Goal: Task Accomplishment & Management: Use online tool/utility

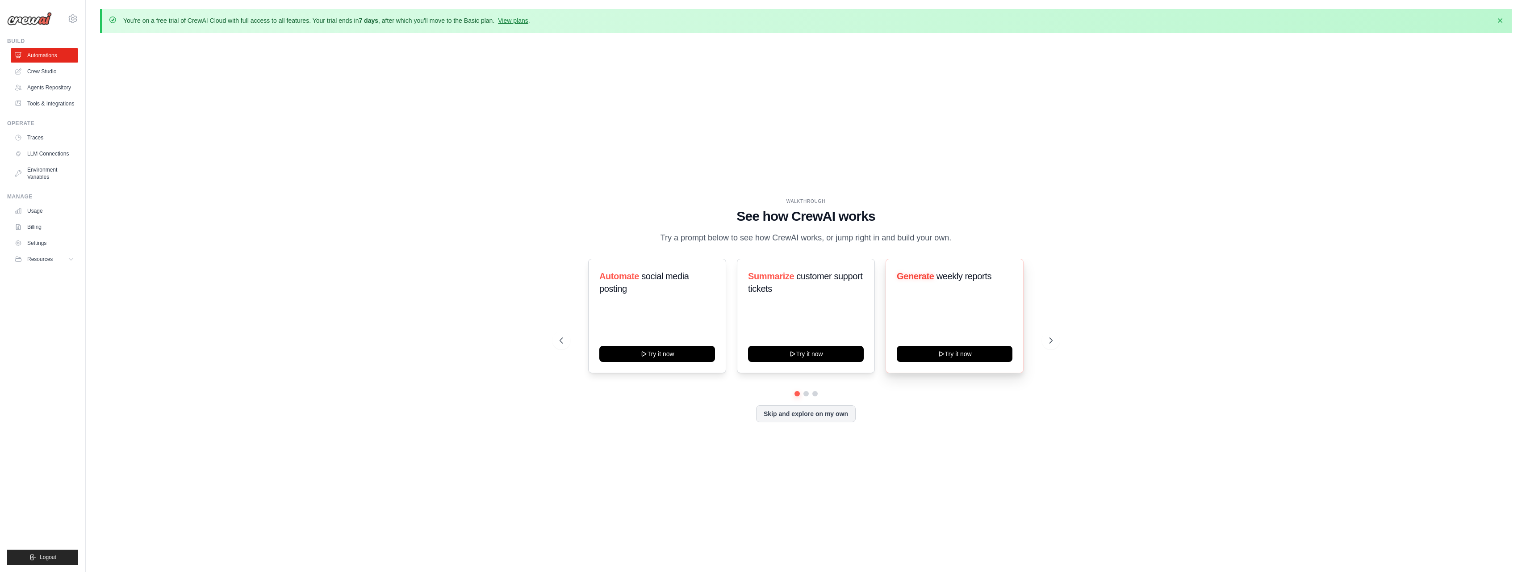
scroll to position [31, 0]
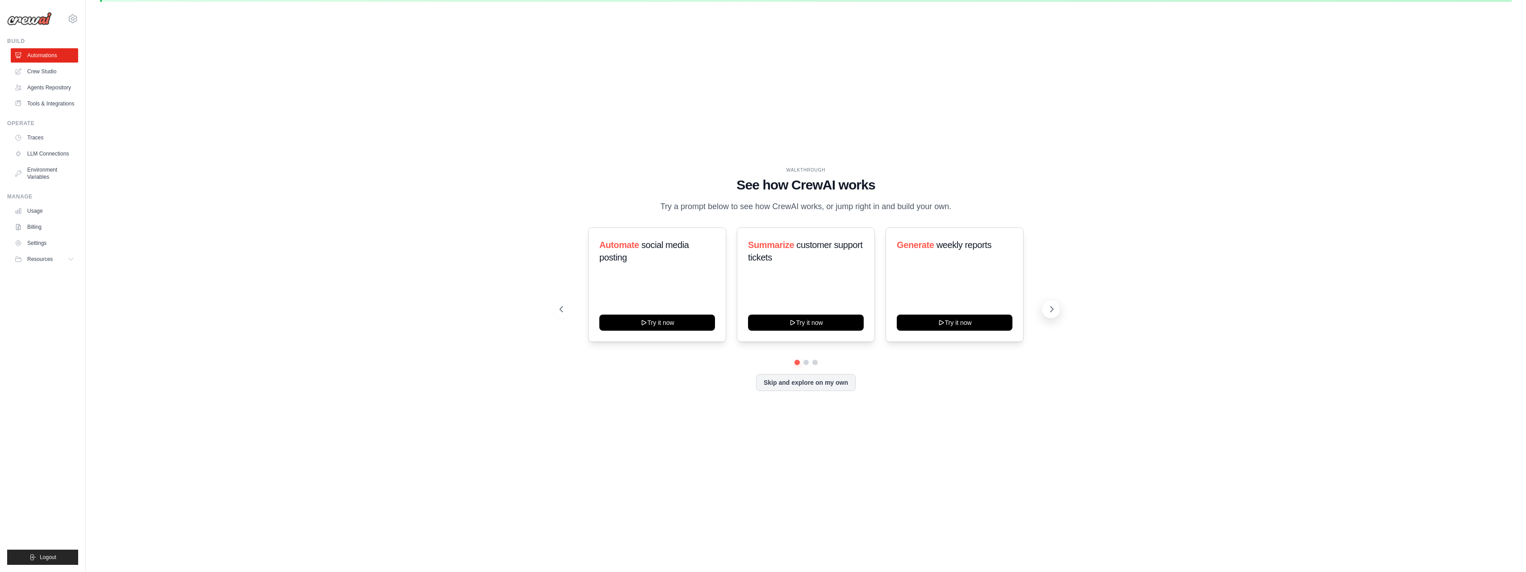
click at [1052, 309] on icon at bounding box center [1052, 309] width 9 height 9
click at [1052, 308] on icon at bounding box center [1052, 309] width 9 height 9
click at [839, 379] on button "Skip and explore on my own" at bounding box center [806, 381] width 100 height 17
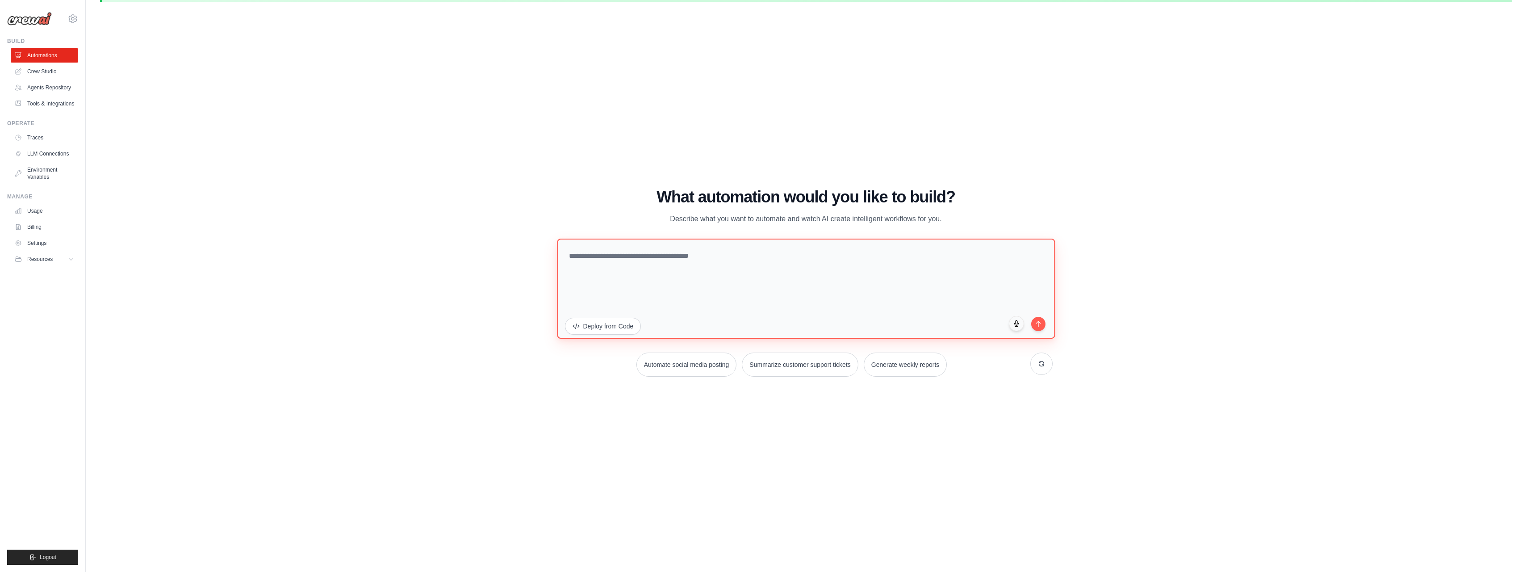
click at [705, 247] on textarea at bounding box center [806, 289] width 498 height 100
paste textarea "**********"
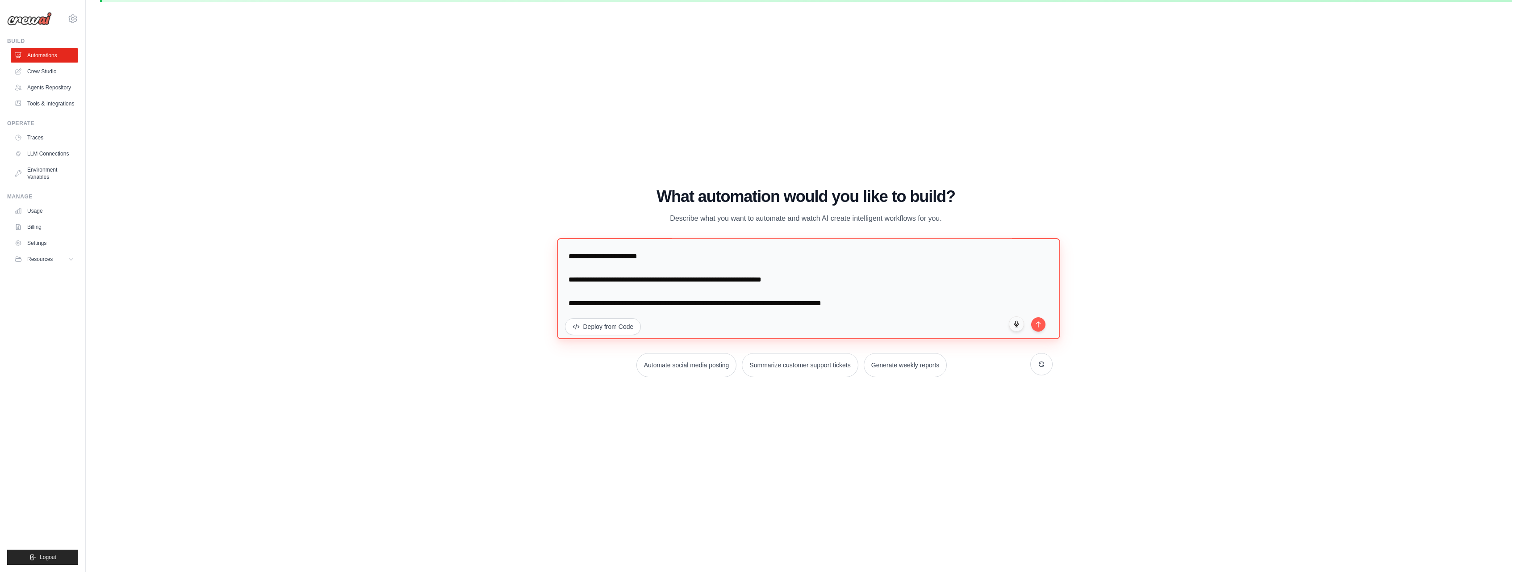
scroll to position [627, 0]
type textarea "**********"
click at [1038, 323] on icon "submit" at bounding box center [1039, 323] width 8 height 8
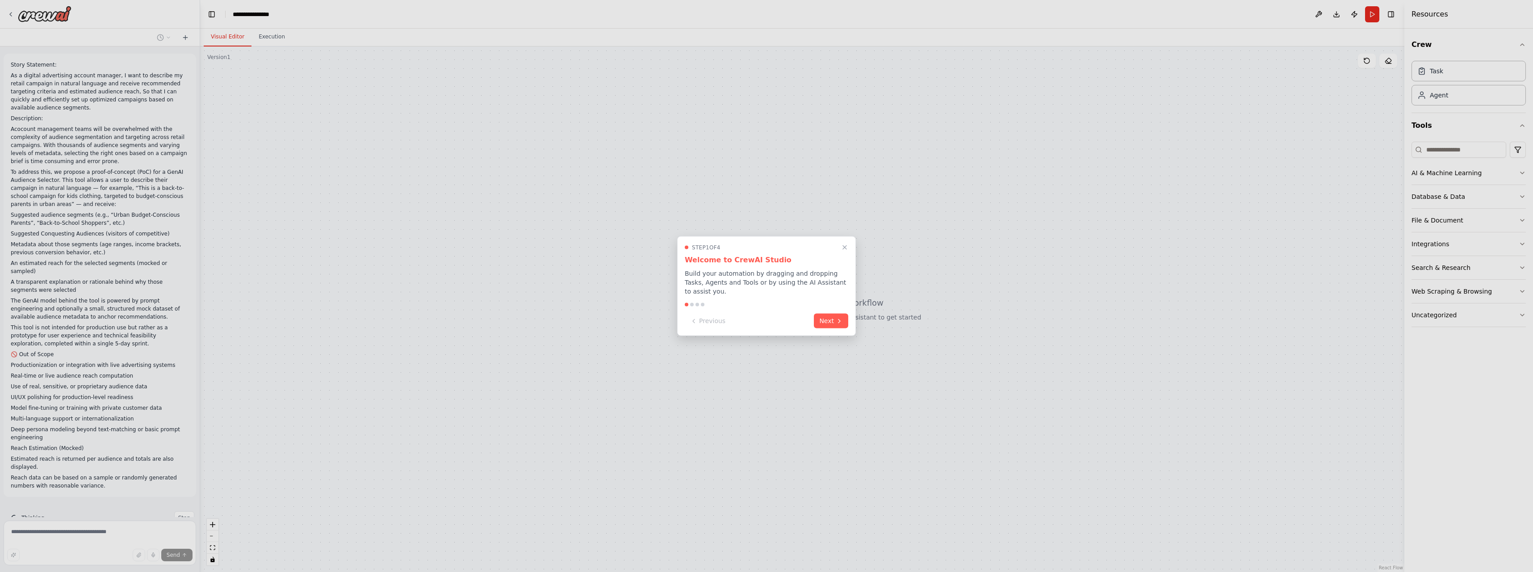
click at [691, 303] on div at bounding box center [692, 305] width 4 height 4
click at [692, 303] on div at bounding box center [692, 305] width 4 height 4
drag, startPoint x: 806, startPoint y: 315, endPoint x: 820, endPoint y: 316, distance: 13.9
click at [813, 316] on div "Previous Next" at bounding box center [767, 321] width 164 height 15
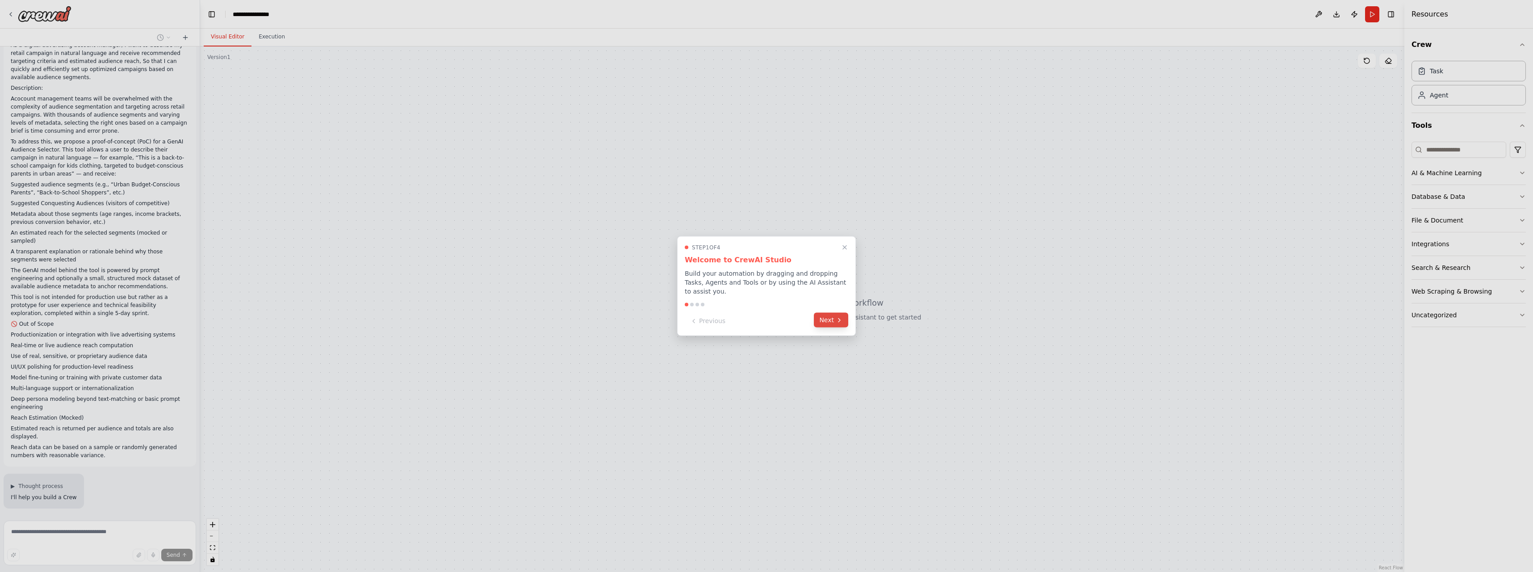
click at [820, 316] on button "Next" at bounding box center [831, 320] width 34 height 15
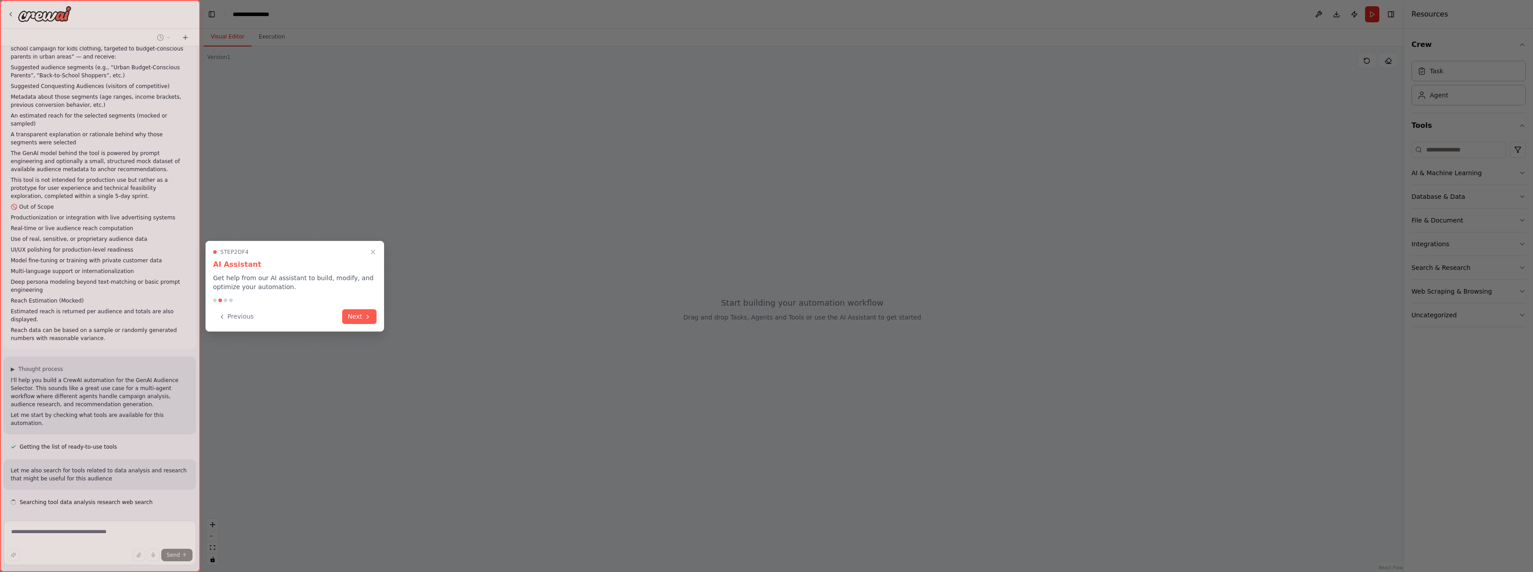
scroll to position [155, 0]
click at [349, 317] on button "Next" at bounding box center [359, 315] width 34 height 15
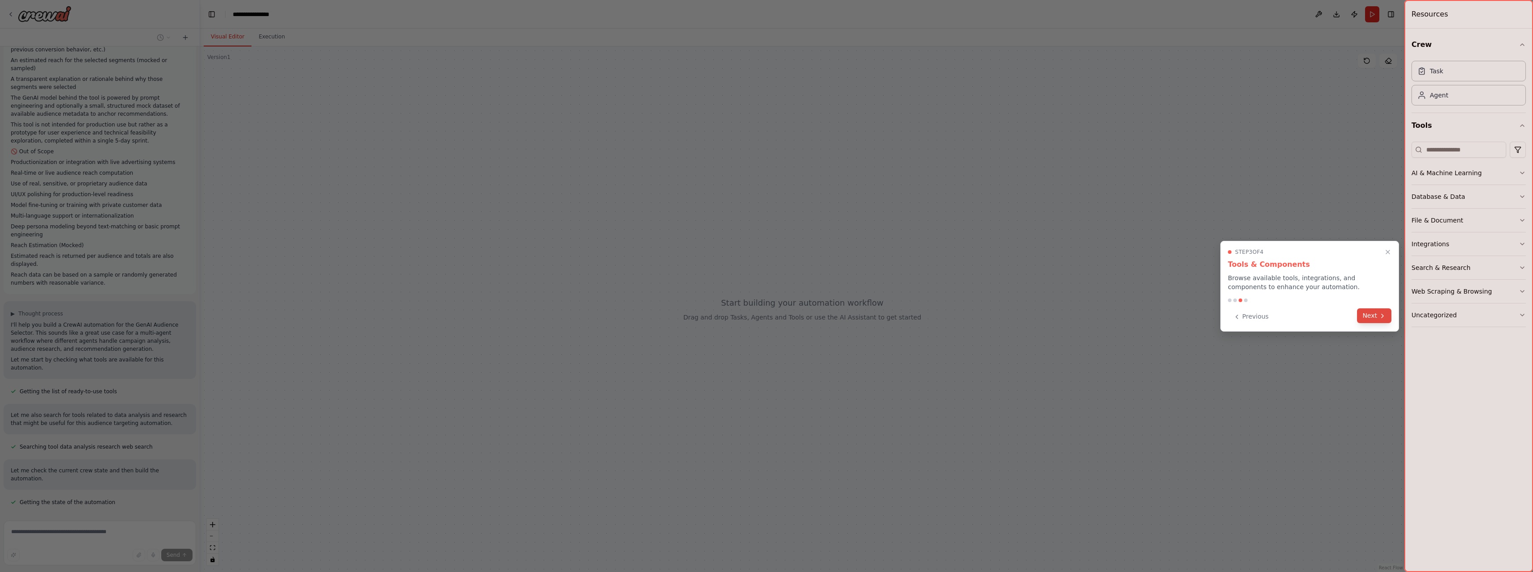
click at [1373, 315] on button "Next" at bounding box center [1374, 315] width 34 height 15
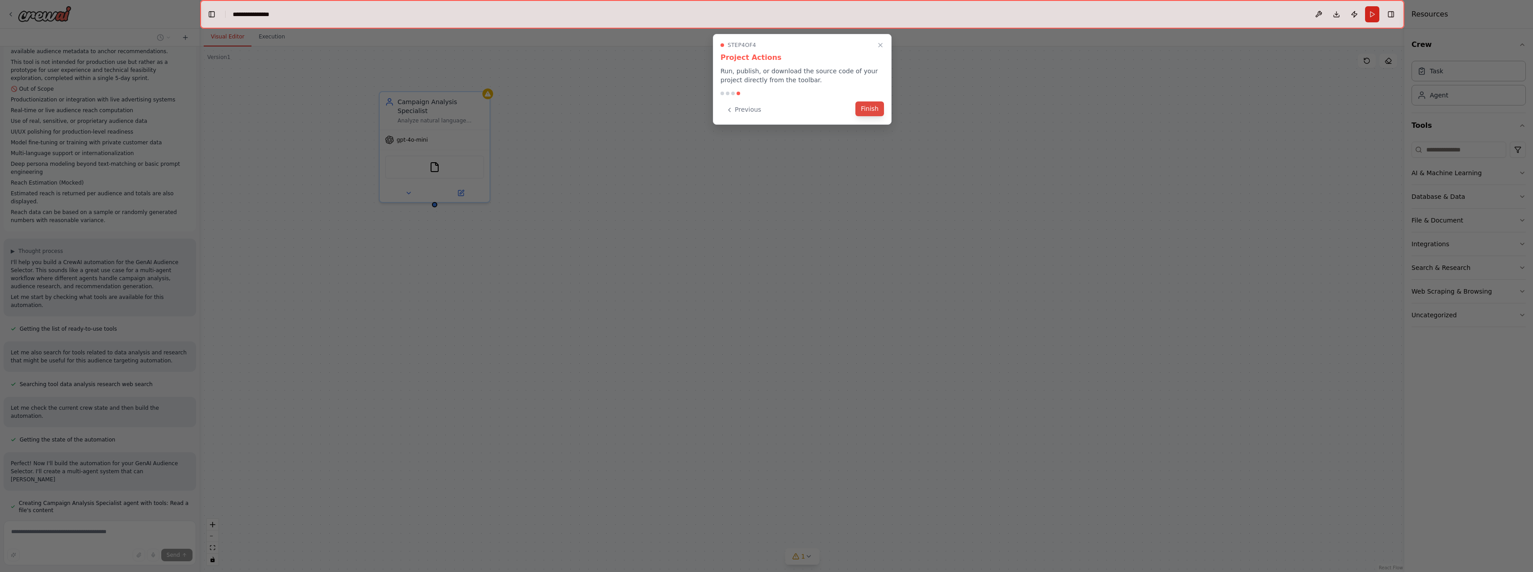
click at [877, 108] on button "Finish" at bounding box center [869, 108] width 29 height 15
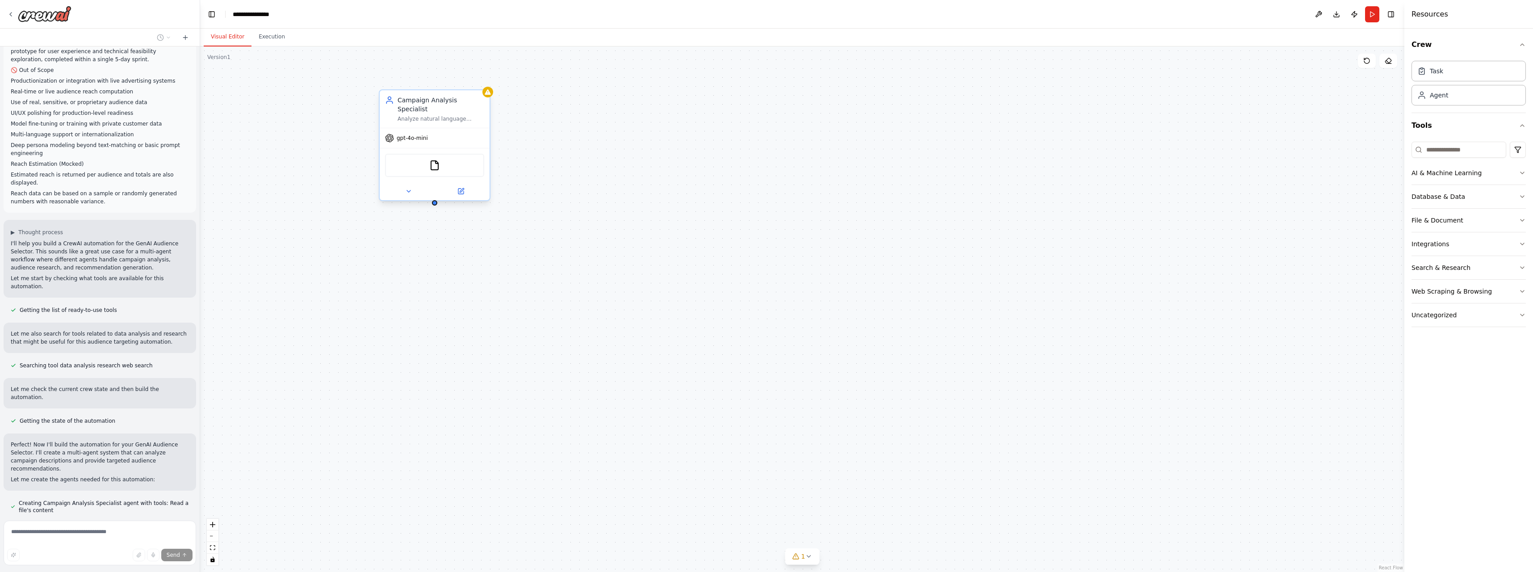
scroll to position [309, 0]
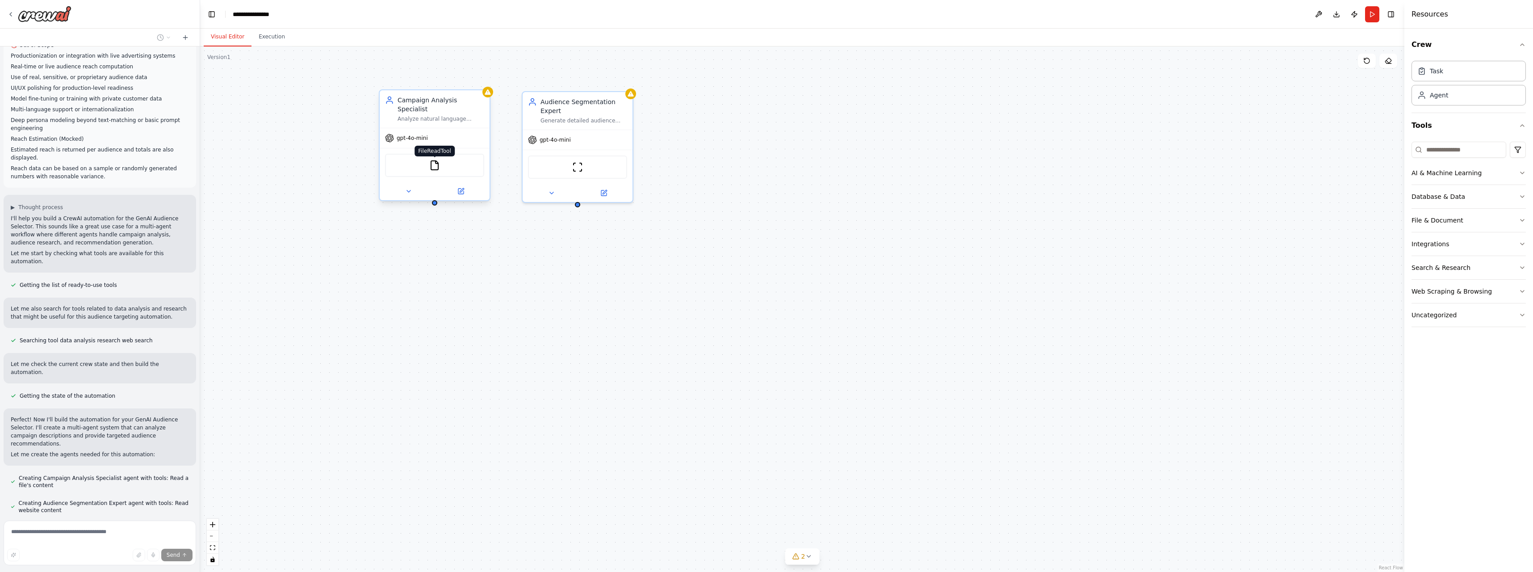
click at [436, 160] on img at bounding box center [434, 165] width 11 height 11
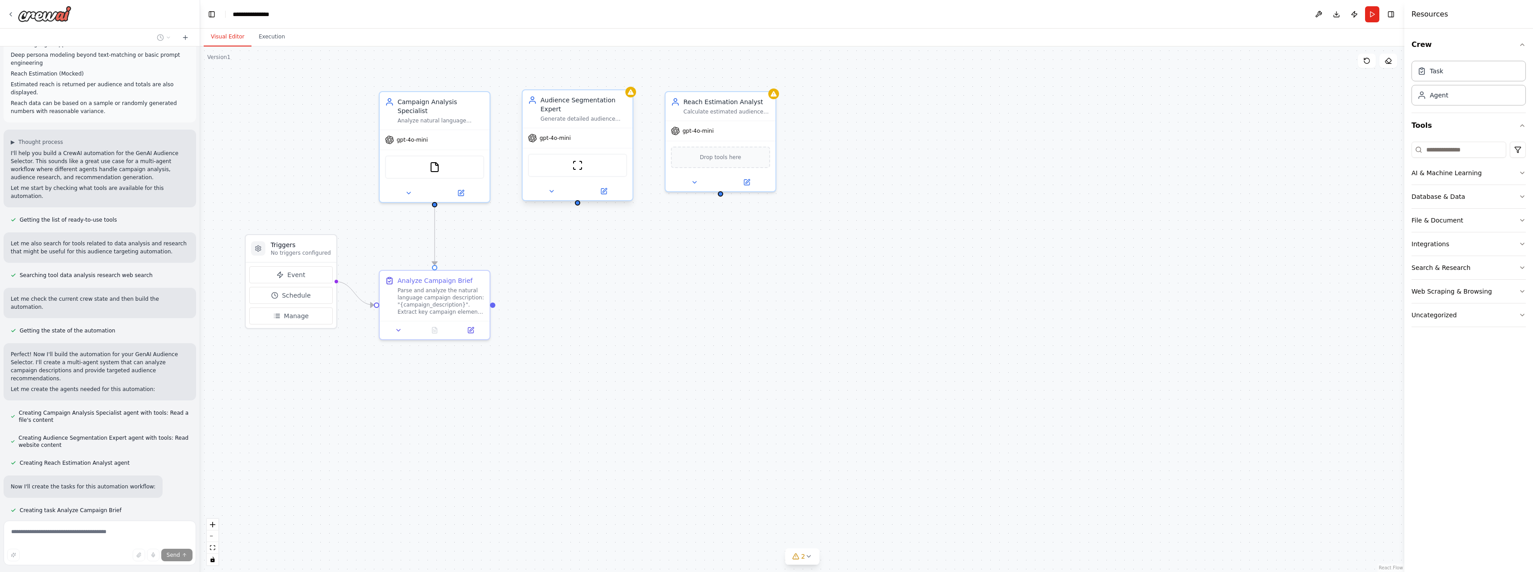
scroll to position [392, 0]
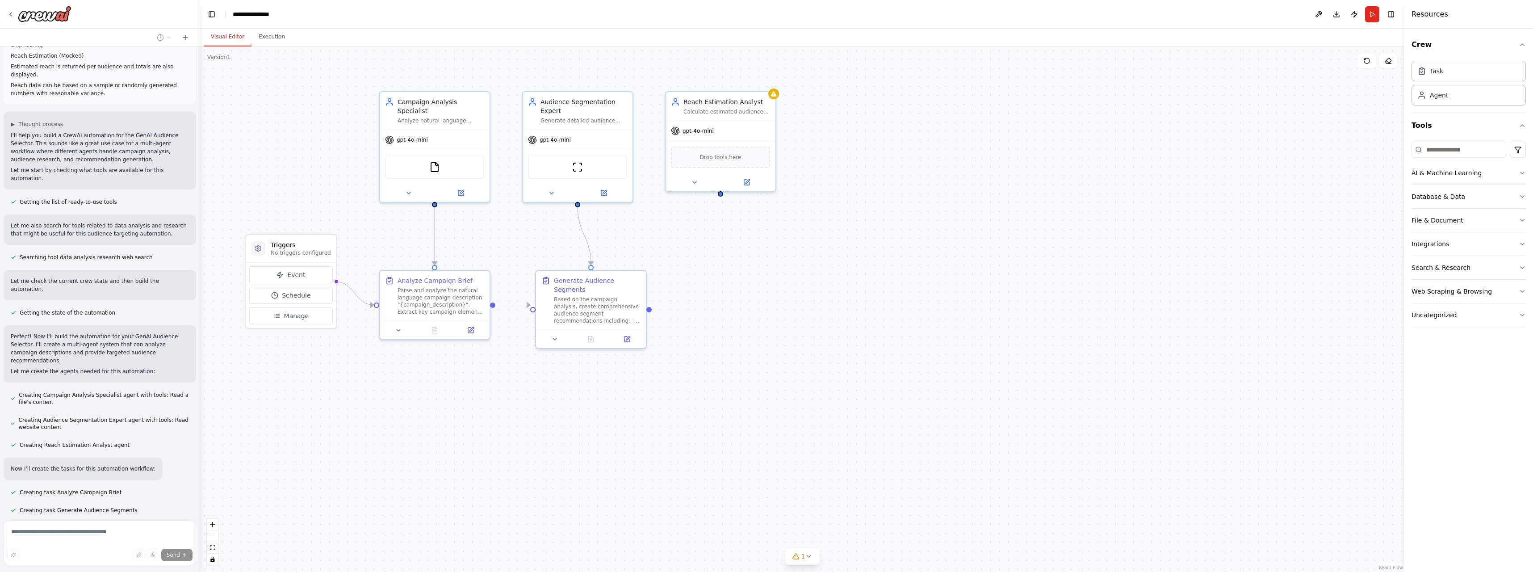
click at [178, 530] on button "Stop" at bounding box center [184, 536] width 20 height 13
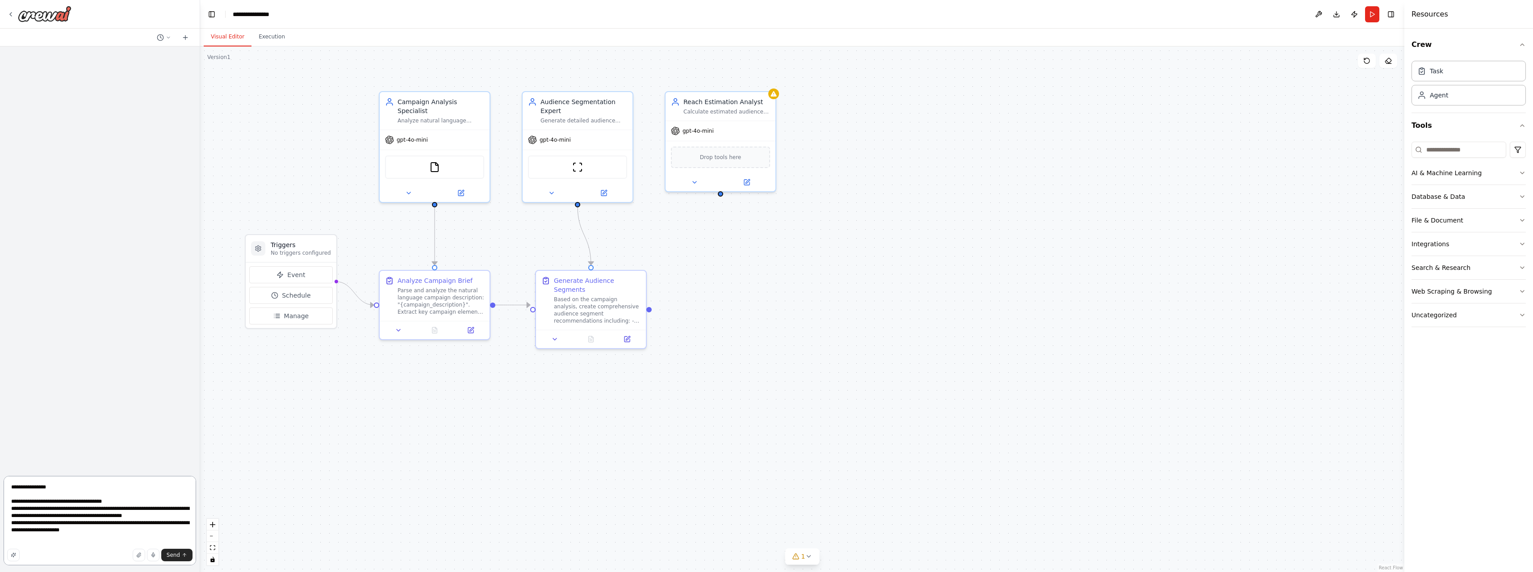
scroll to position [0, 0]
click at [453, 117] on div "Campaign Analysis Specialist Analyze natural language campaign descriptions for…" at bounding box center [435, 109] width 110 height 38
click at [487, 79] on button at bounding box center [483, 81] width 12 height 12
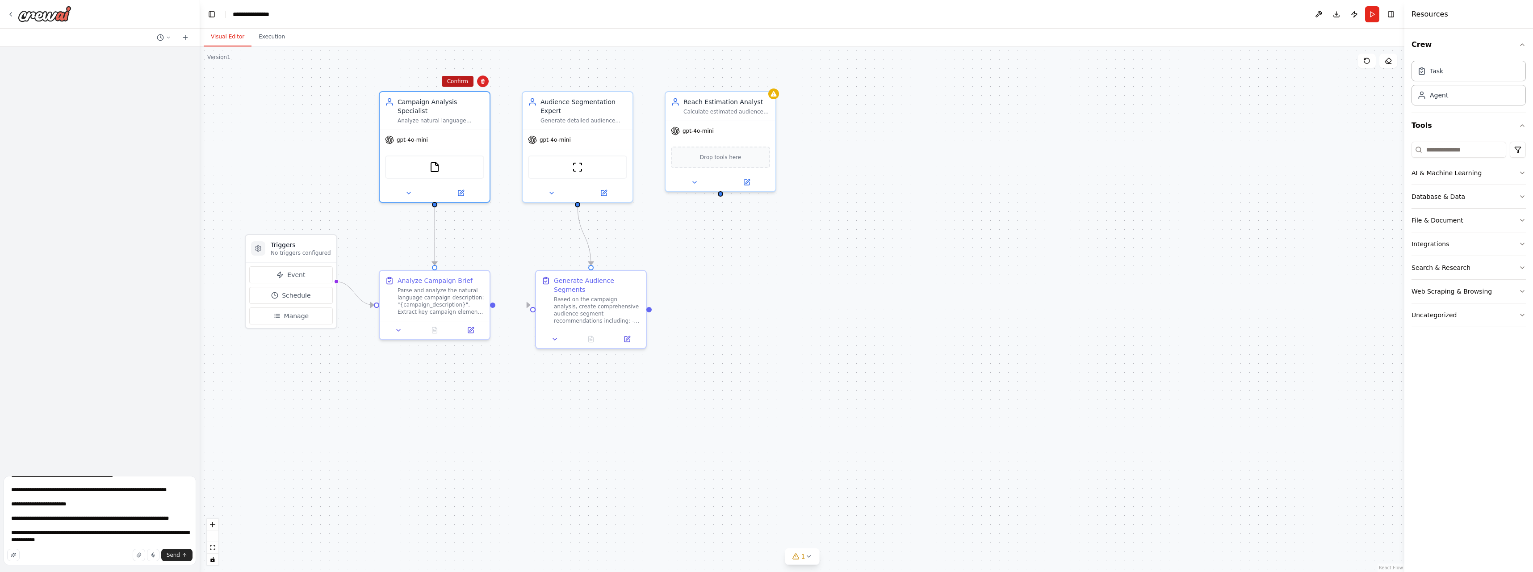
click at [459, 81] on button "Confirm" at bounding box center [458, 81] width 32 height 11
click at [473, 285] on div "Analyze Campaign Brief Parse and analyze the natural language campaign descript…" at bounding box center [441, 293] width 87 height 39
click at [485, 262] on icon at bounding box center [482, 260] width 5 height 5
click at [462, 263] on button "Confirm" at bounding box center [458, 261] width 32 height 11
click at [461, 264] on button "Confirm" at bounding box center [458, 261] width 32 height 11
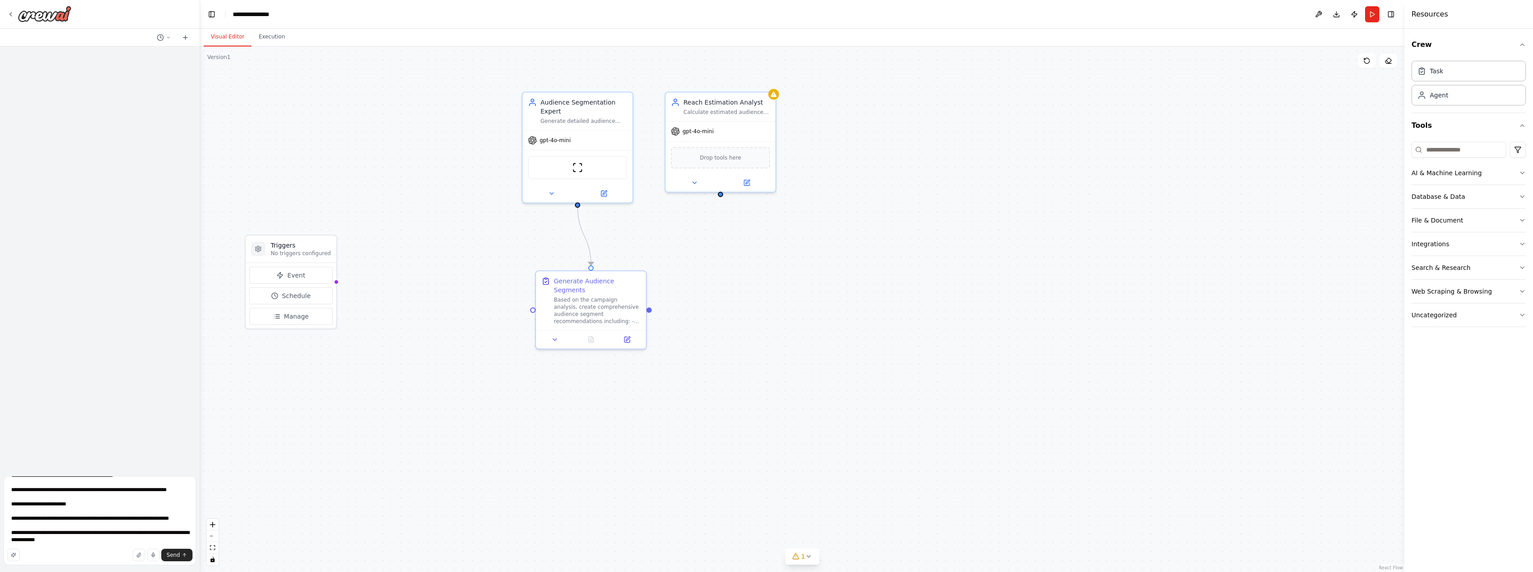
click at [576, 268] on div ".deletable-edge-delete-btn { width: 20px; height: 20px; border: 0px solid #ffff…" at bounding box center [802, 308] width 1204 height 525
click at [584, 281] on div "Generate Audience Segments" at bounding box center [597, 284] width 87 height 18
click at [640, 264] on icon at bounding box center [640, 261] width 4 height 5
click at [642, 264] on button at bounding box center [641, 262] width 12 height 12
click at [616, 261] on button "Confirm" at bounding box center [616, 261] width 32 height 11
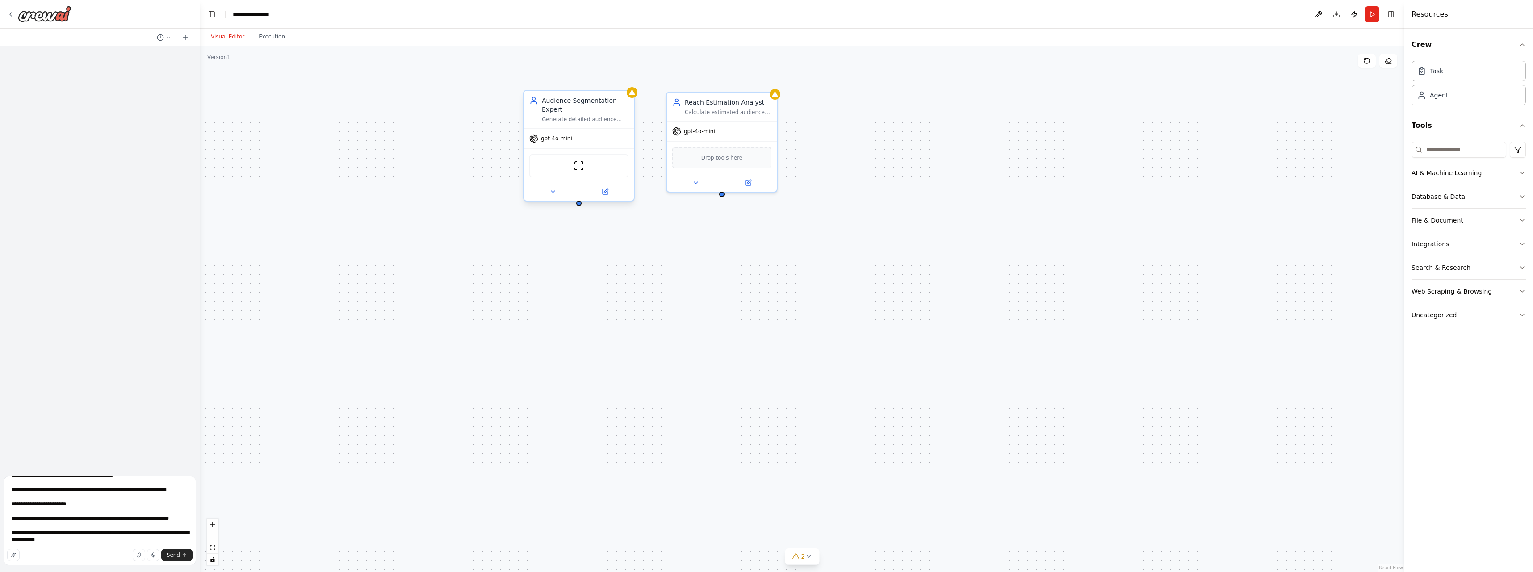
click at [594, 121] on div "Generate detailed audience segment recommendations based on campaign analysis, …" at bounding box center [585, 119] width 87 height 7
click at [628, 82] on icon at bounding box center [627, 81] width 5 height 5
click at [625, 82] on button at bounding box center [628, 82] width 12 height 12
click at [625, 82] on button at bounding box center [629, 81] width 12 height 12
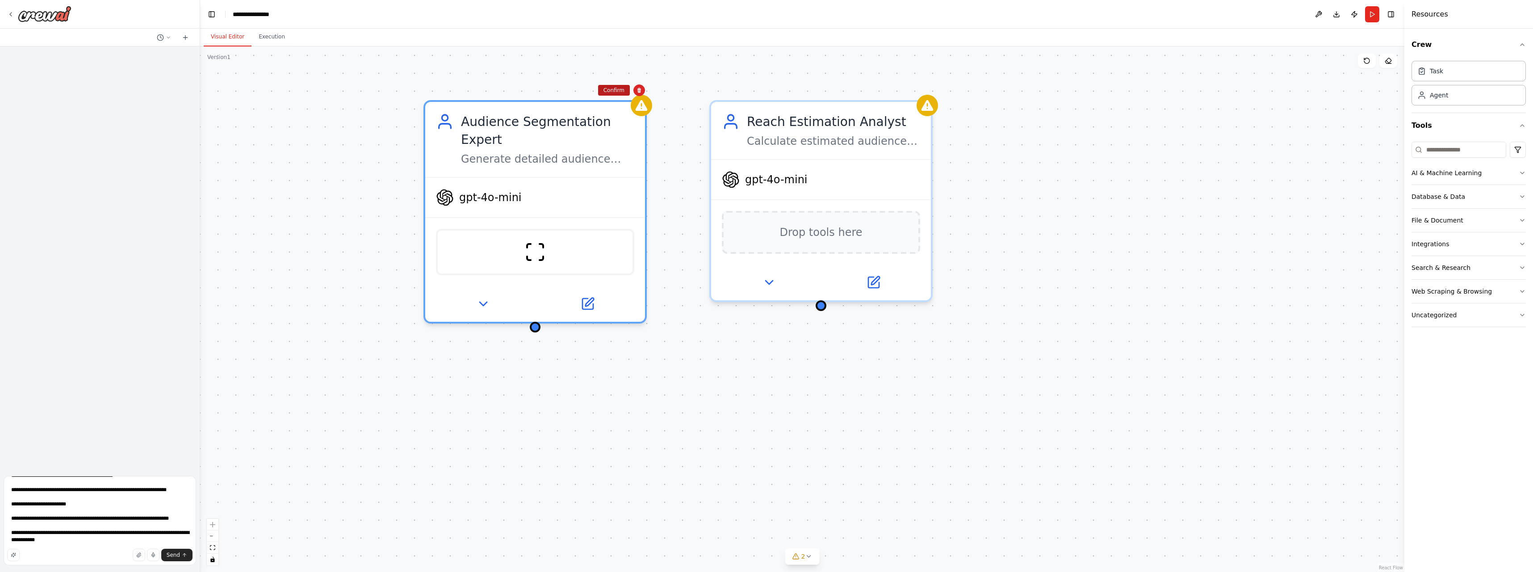
click at [619, 88] on button "Confirm" at bounding box center [614, 90] width 32 height 11
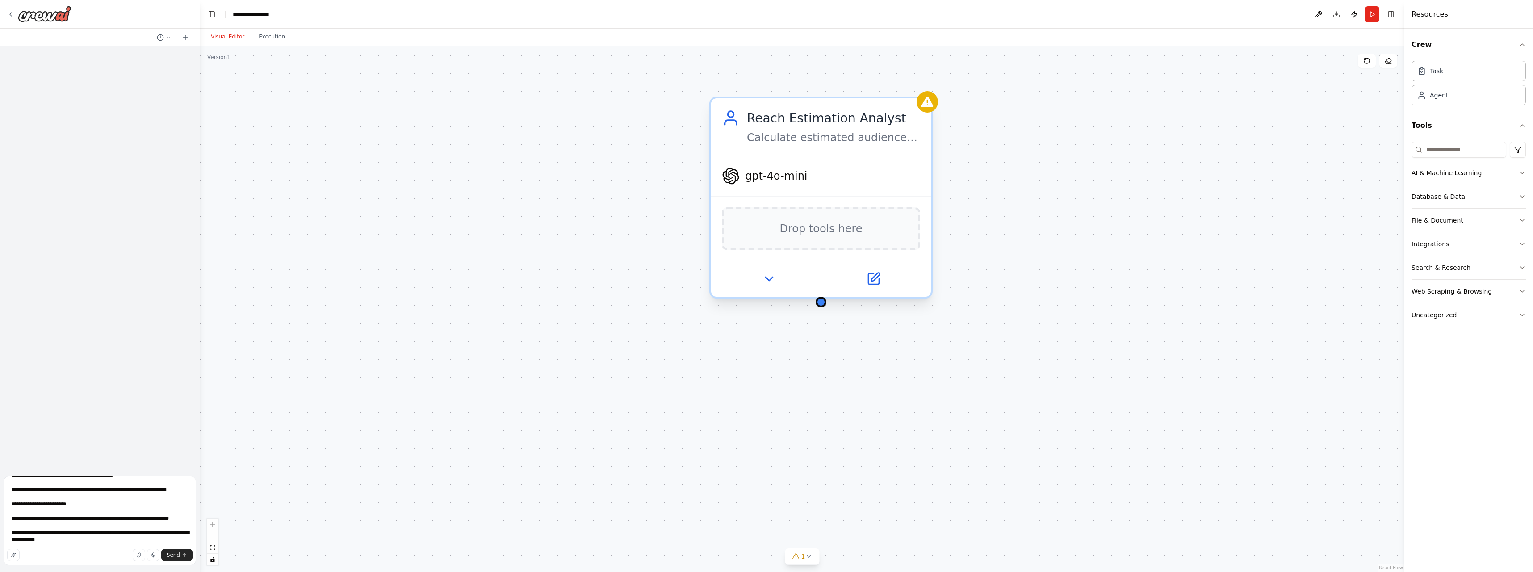
click at [813, 144] on div "Calculate estimated audience reach for recommended segments, provide realistic …" at bounding box center [833, 137] width 173 height 14
click at [925, 95] on button at bounding box center [925, 90] width 12 height 12
click at [891, 88] on button "Confirm" at bounding box center [900, 90] width 32 height 11
click at [449, 234] on div at bounding box center [802, 308] width 1204 height 525
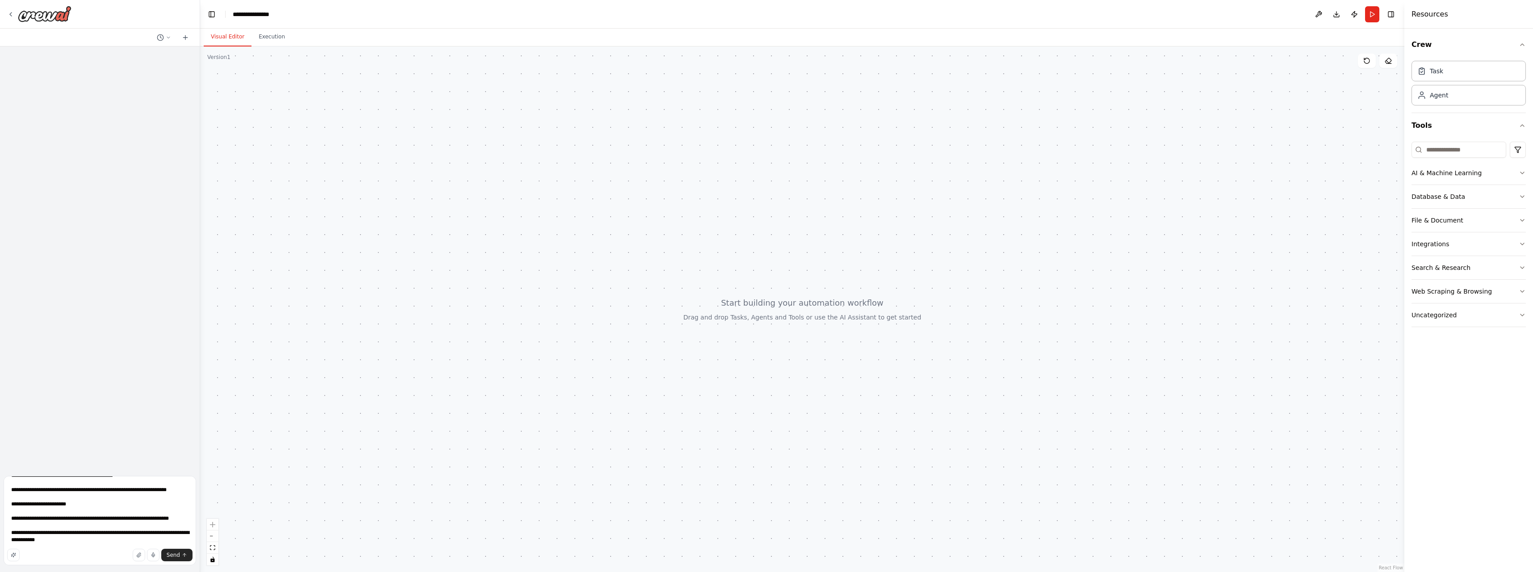
click at [449, 234] on div at bounding box center [802, 308] width 1204 height 525
click at [1496, 311] on button "Uncategorized" at bounding box center [1469, 314] width 114 height 23
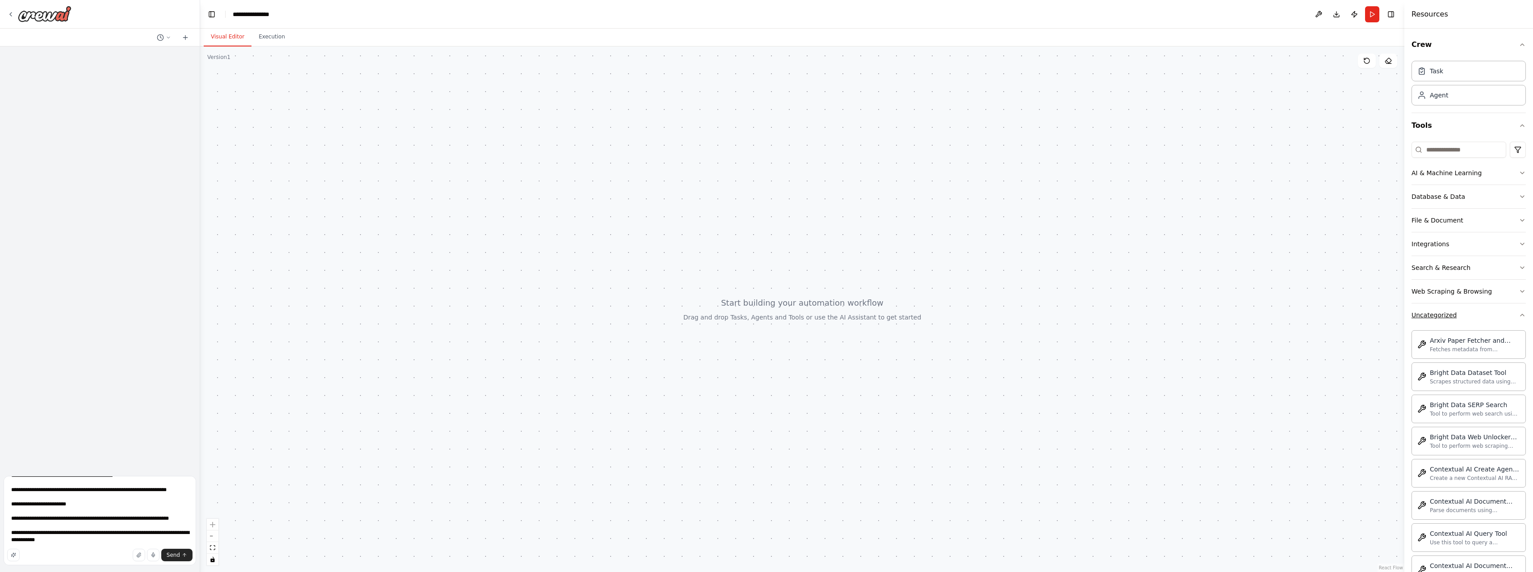
click at [1496, 311] on button "Uncategorized" at bounding box center [1469, 314] width 114 height 23
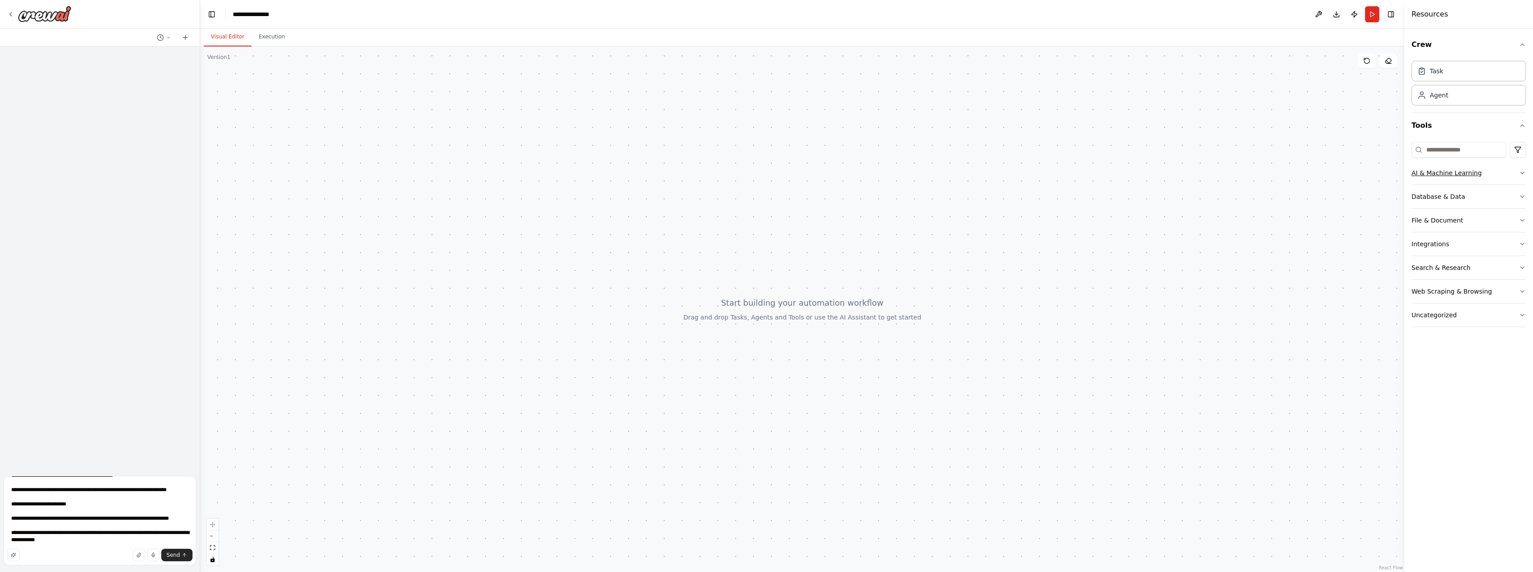
click at [1485, 179] on button "AI & Machine Learning" at bounding box center [1469, 172] width 114 height 23
click at [1489, 323] on button "Database & Data" at bounding box center [1469, 332] width 114 height 23
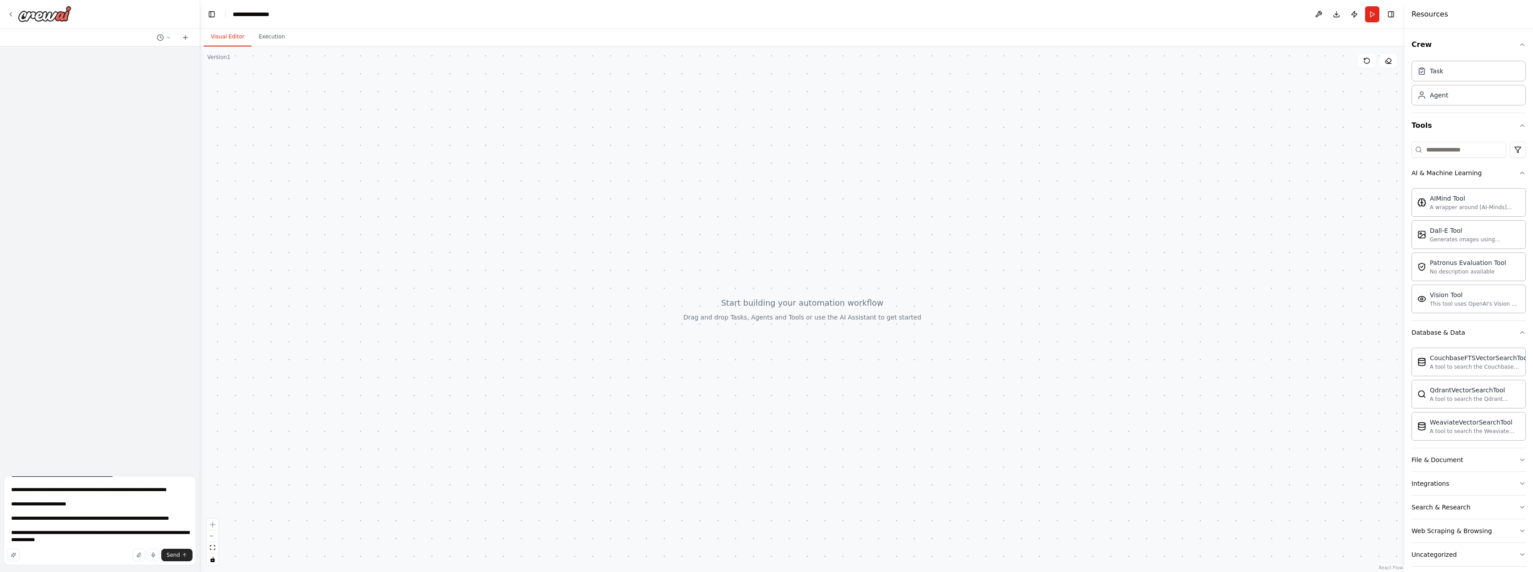
scroll to position [9, 0]
click at [1498, 331] on button "Database & Data" at bounding box center [1469, 323] width 114 height 23
click at [1492, 176] on button "AI & Machine Learning" at bounding box center [1469, 172] width 114 height 23
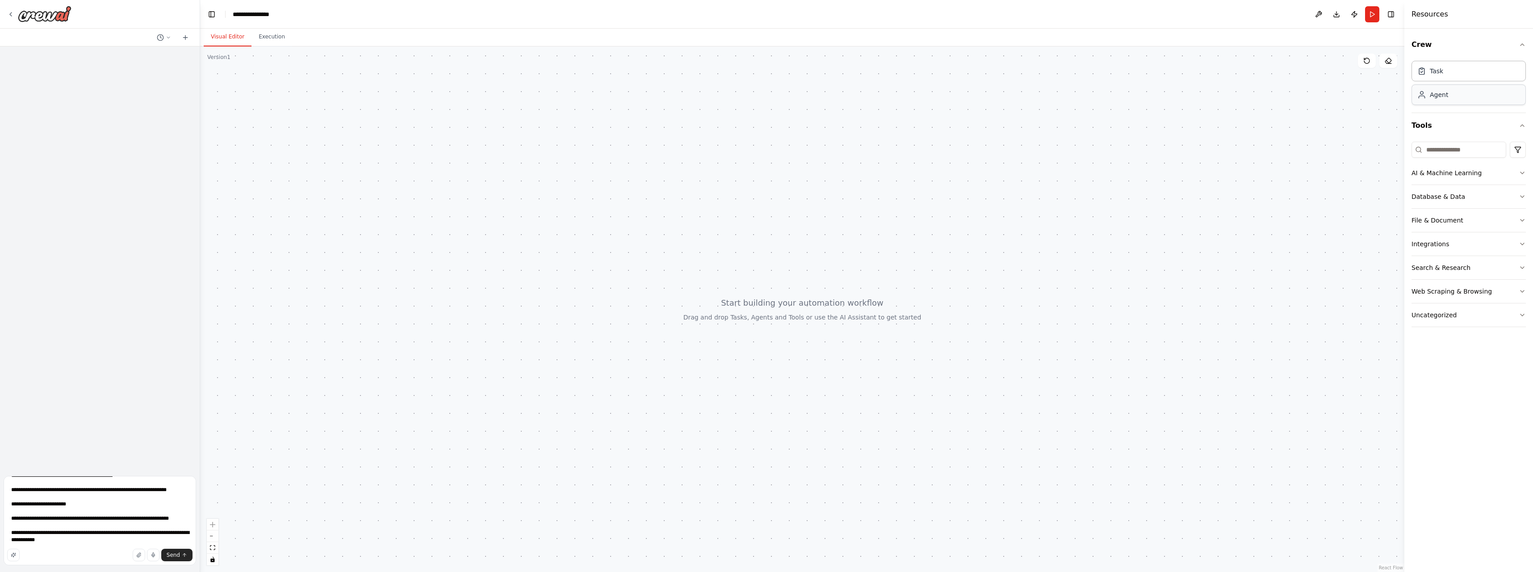
click at [1445, 94] on div "Agent" at bounding box center [1439, 94] width 18 height 9
click at [1446, 99] on div "Agent" at bounding box center [1469, 94] width 114 height 21
click at [1446, 100] on div "Agent" at bounding box center [1469, 94] width 114 height 21
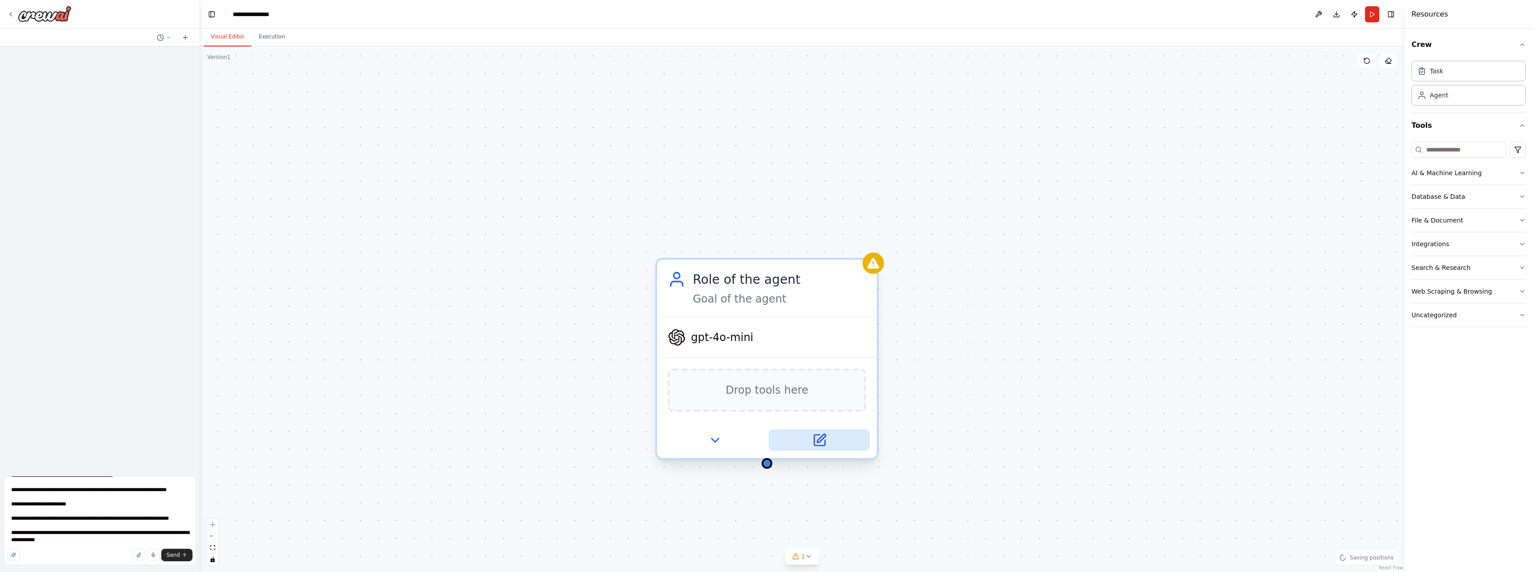
click at [817, 444] on icon at bounding box center [819, 440] width 11 height 11
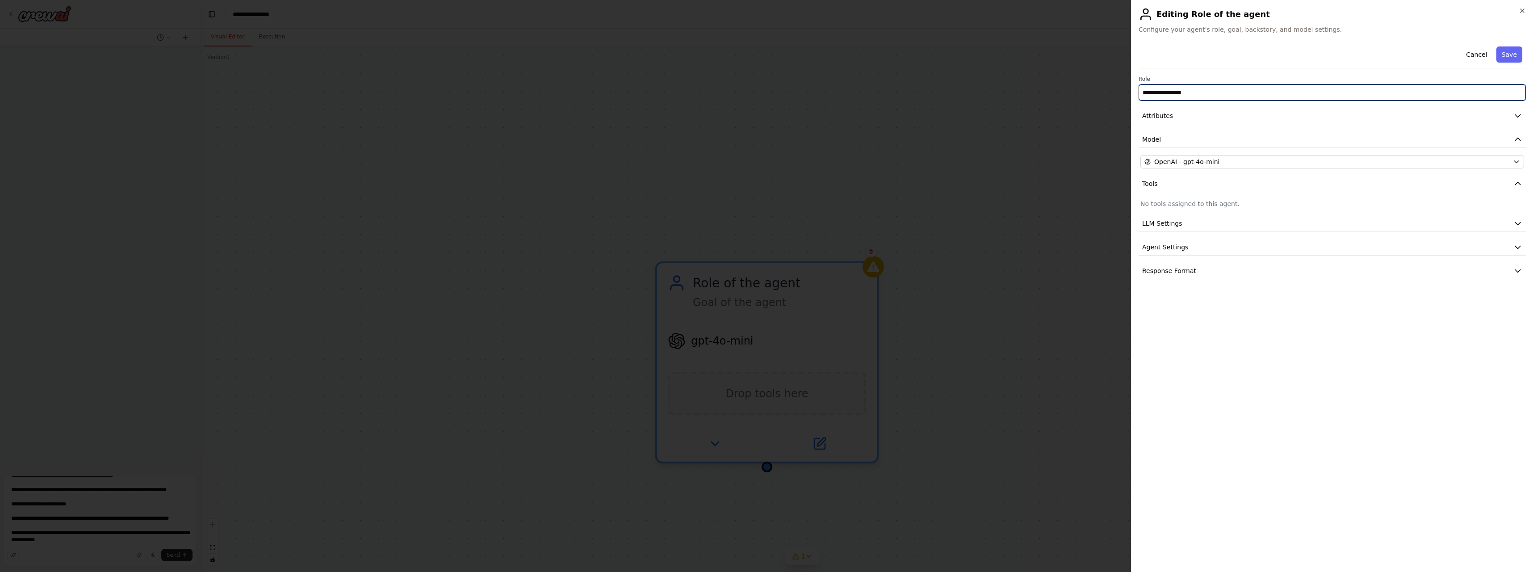
click at [1205, 92] on input "**********" at bounding box center [1332, 92] width 387 height 16
drag, startPoint x: 1205, startPoint y: 92, endPoint x: 1120, endPoint y: 97, distance: 84.5
click at [1120, 97] on body "**********" at bounding box center [766, 286] width 1533 height 572
click at [1189, 229] on button "LLM Settings" at bounding box center [1332, 223] width 387 height 17
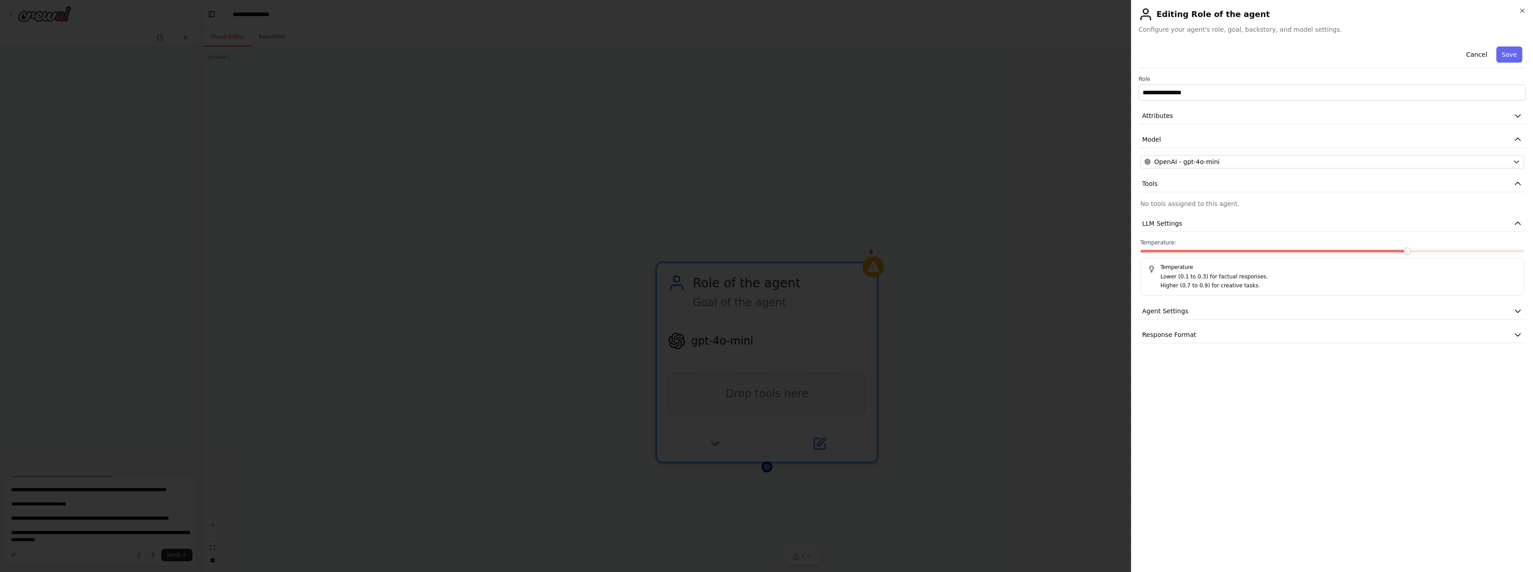
click at [1406, 252] on span at bounding box center [1407, 250] width 7 height 7
click at [1411, 248] on span at bounding box center [1407, 250] width 7 height 7
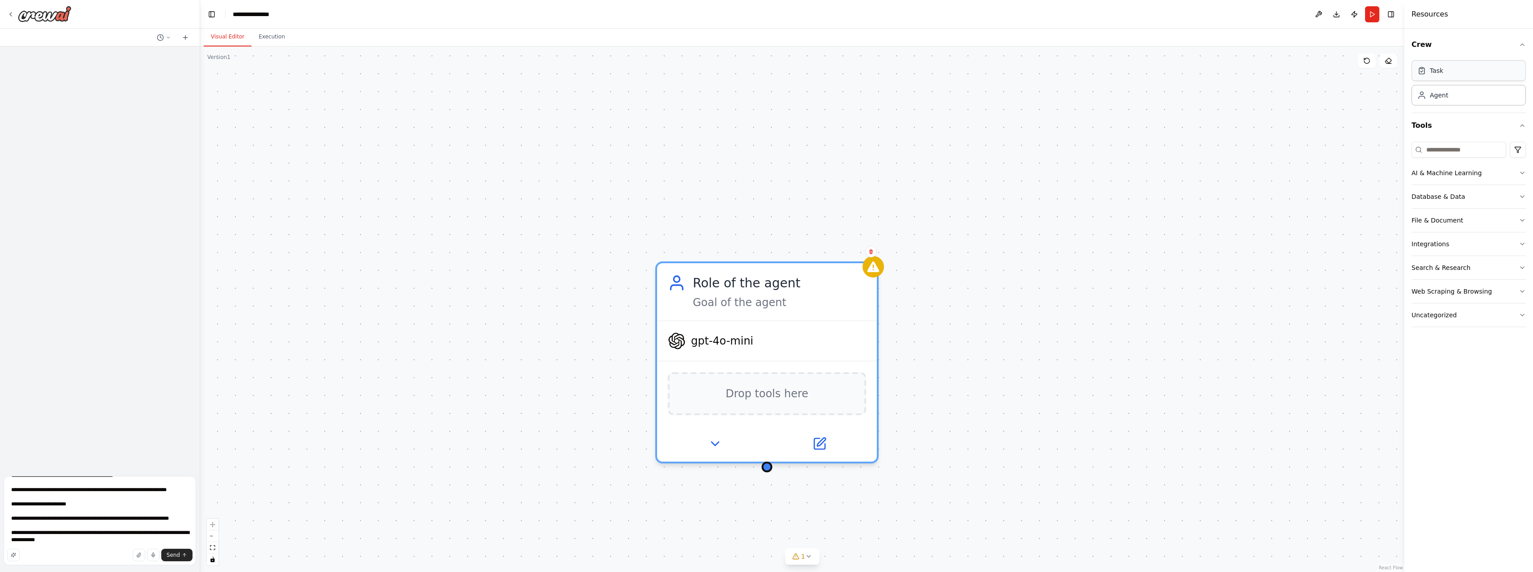
click at [1434, 74] on div "Task" at bounding box center [1436, 70] width 13 height 9
click at [1440, 69] on div "Task" at bounding box center [1436, 70] width 13 height 9
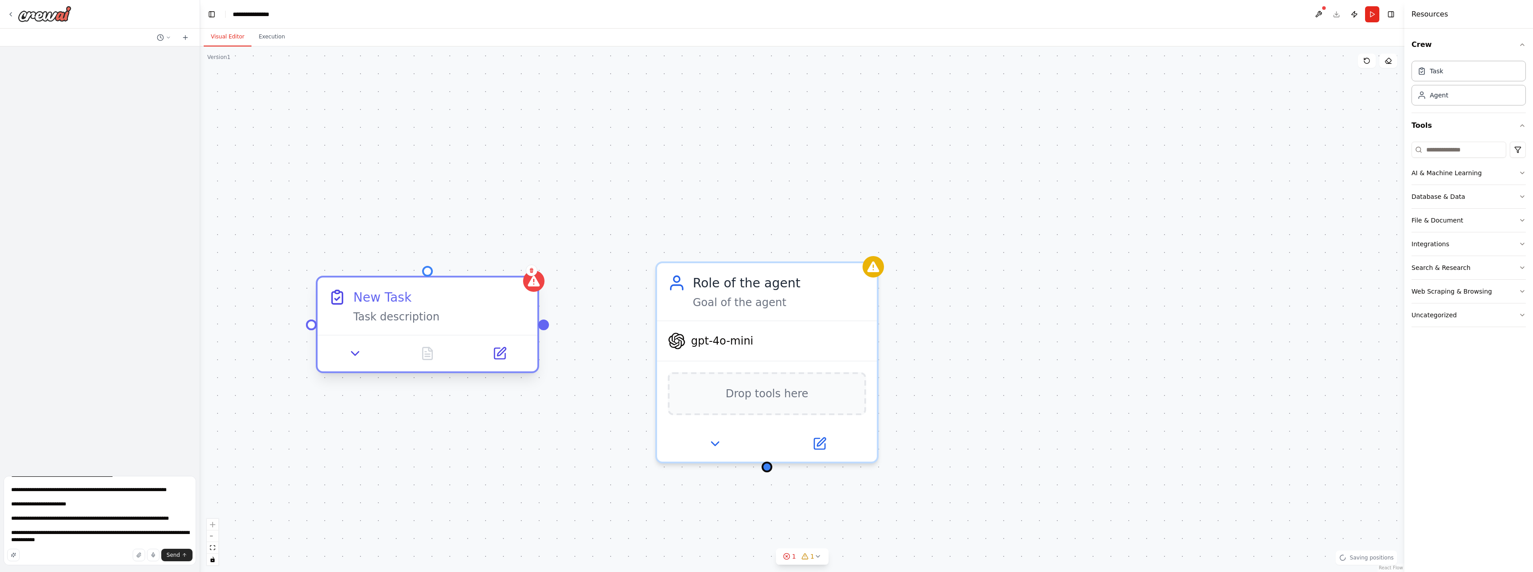
drag, startPoint x: 609, startPoint y: 348, endPoint x: 475, endPoint y: 300, distance: 141.9
click at [475, 300] on div "New Task" at bounding box center [439, 297] width 173 height 18
click at [408, 327] on div "New Task Task description" at bounding box center [428, 305] width 220 height 57
click at [492, 353] on button at bounding box center [499, 353] width 61 height 21
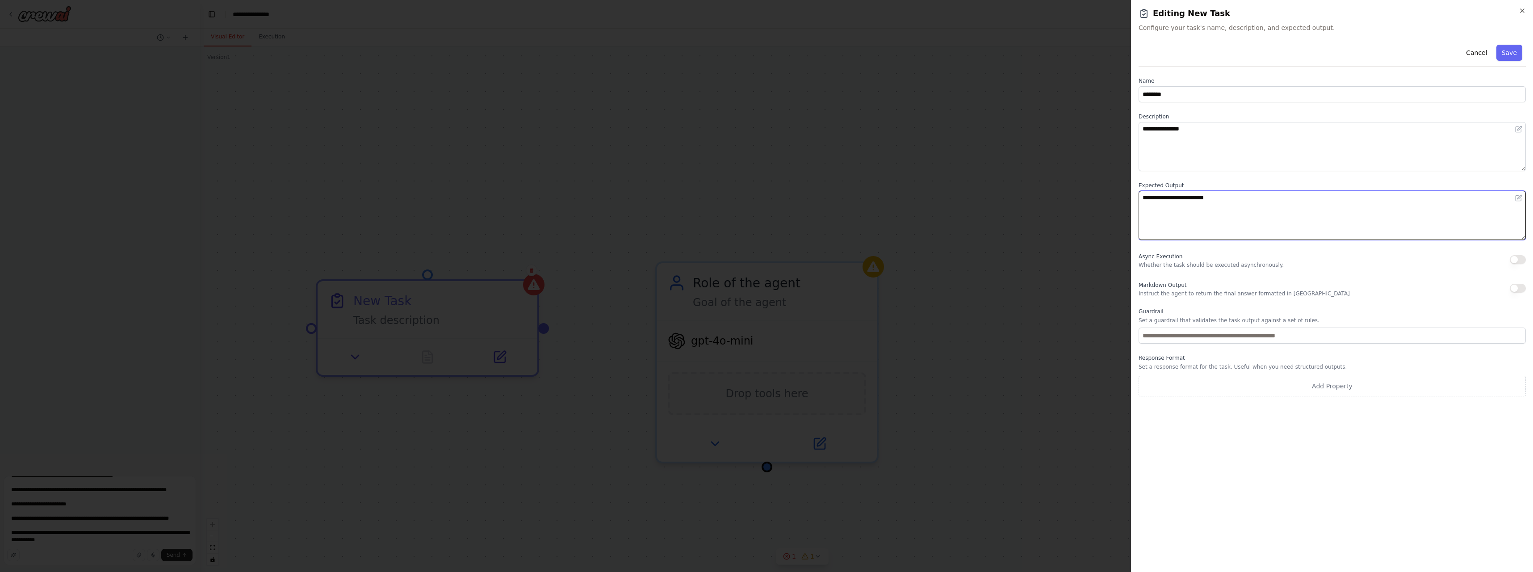
click at [1206, 217] on textarea "**********" at bounding box center [1332, 215] width 387 height 49
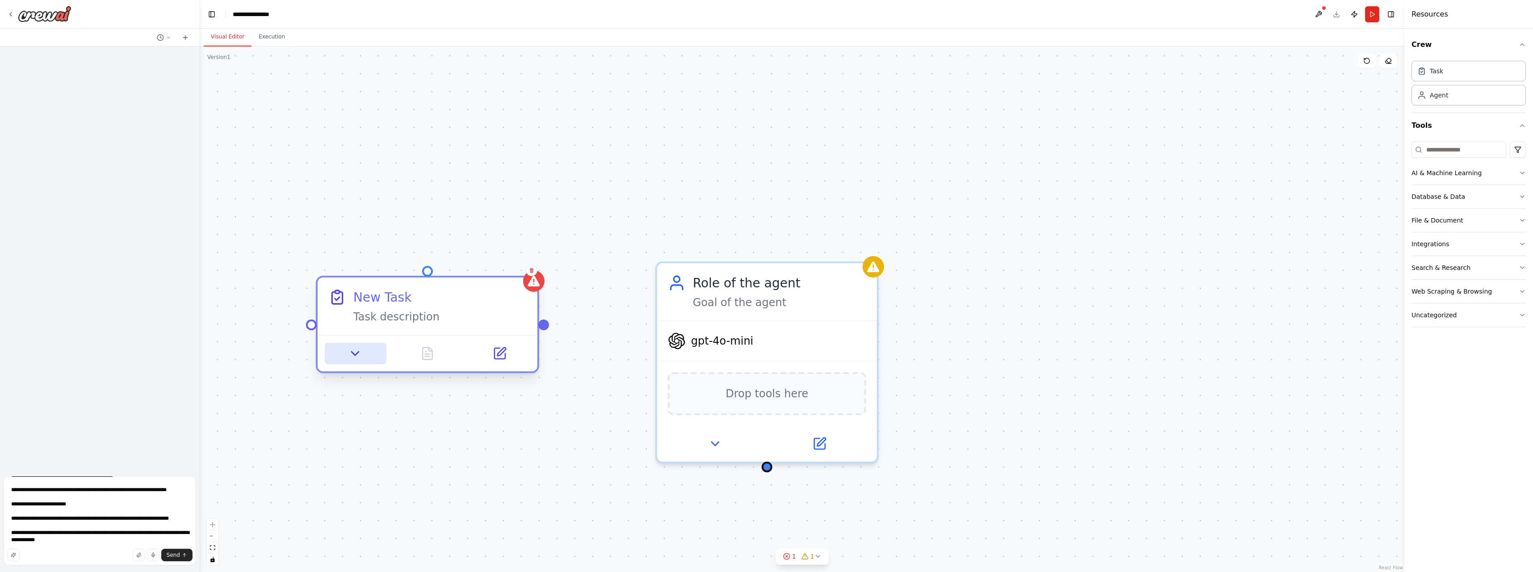
click at [360, 359] on icon at bounding box center [355, 353] width 14 height 14
click at [358, 348] on icon at bounding box center [355, 353] width 14 height 14
click at [356, 351] on icon at bounding box center [355, 353] width 14 height 14
click at [153, 532] on textarea at bounding box center [100, 520] width 193 height 89
type textarea "**********"
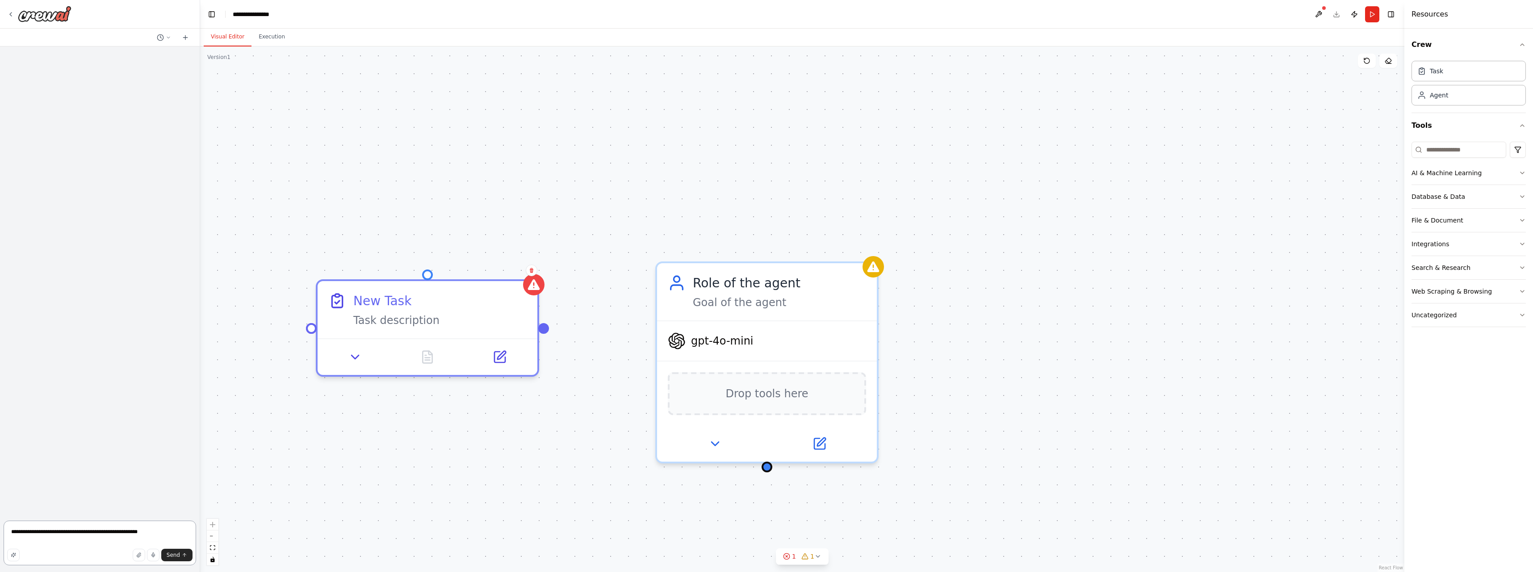
type textarea "**********"
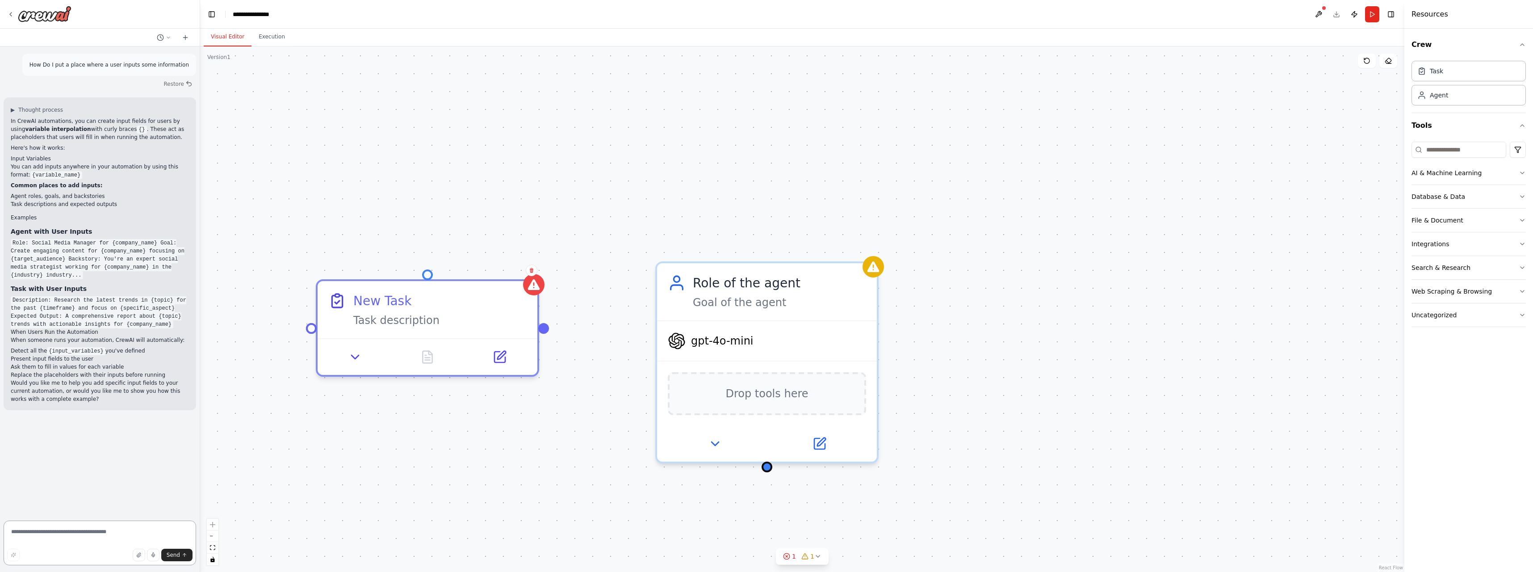
click at [153, 531] on textarea at bounding box center [100, 542] width 193 height 45
click at [1448, 99] on div "Agent" at bounding box center [1469, 94] width 114 height 21
click at [804, 303] on div "Goal of the agent" at bounding box center [779, 299] width 173 height 14
click at [796, 285] on div "Role of the agent" at bounding box center [779, 279] width 173 height 18
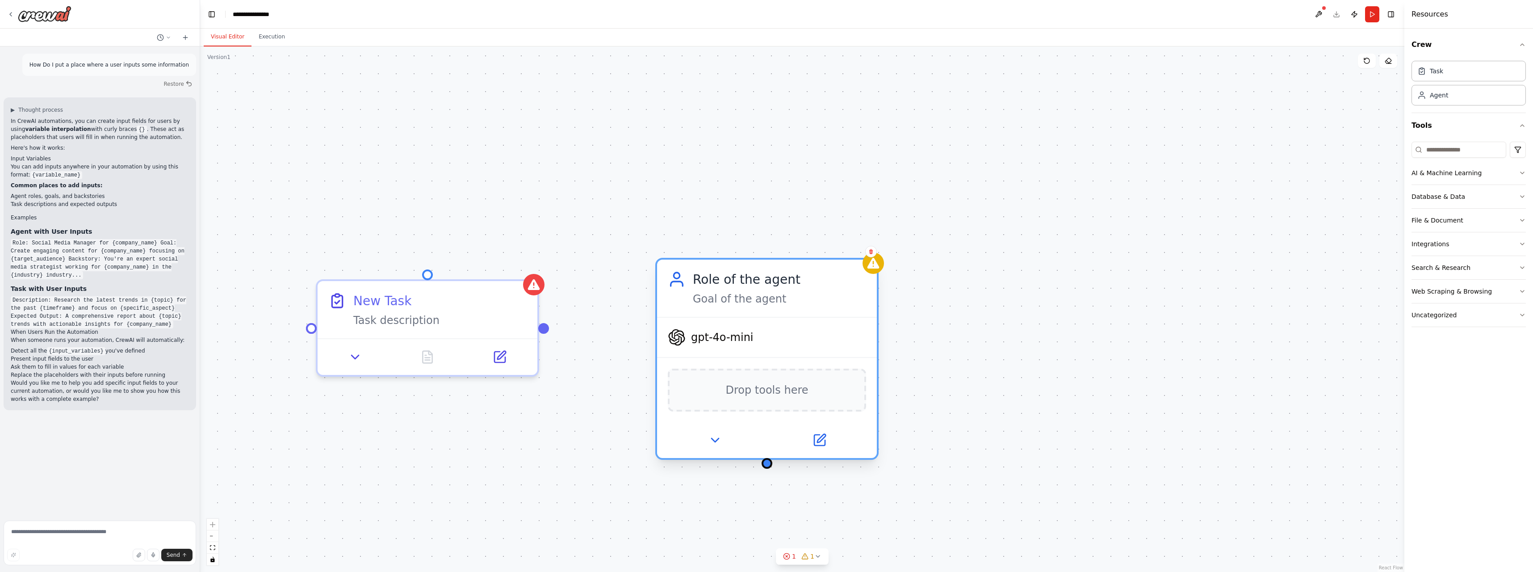
click at [796, 285] on div "Role of the agent" at bounding box center [779, 279] width 173 height 18
click at [827, 445] on button at bounding box center [819, 439] width 101 height 21
click at [827, 437] on button at bounding box center [819, 439] width 101 height 21
click at [811, 443] on button at bounding box center [819, 439] width 101 height 21
click at [776, 282] on div "Role of the agent" at bounding box center [779, 279] width 173 height 18
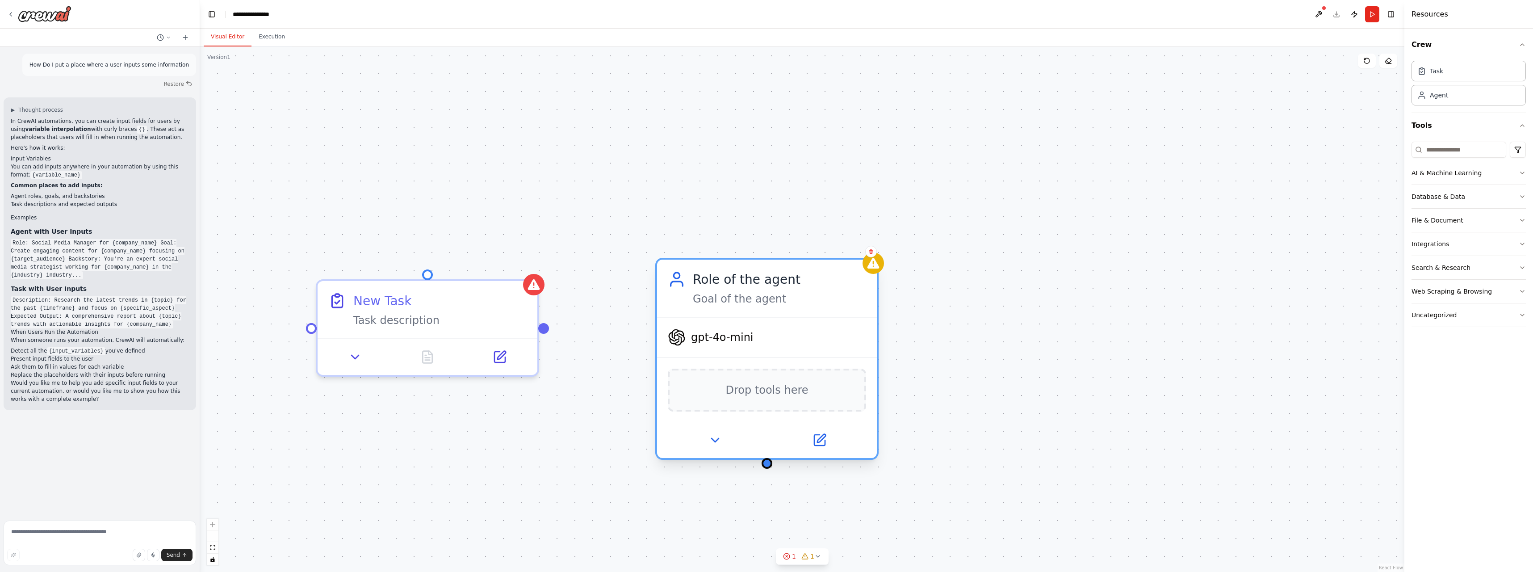
click at [776, 282] on div "Role of the agent" at bounding box center [779, 279] width 173 height 18
click at [826, 440] on icon at bounding box center [819, 440] width 14 height 14
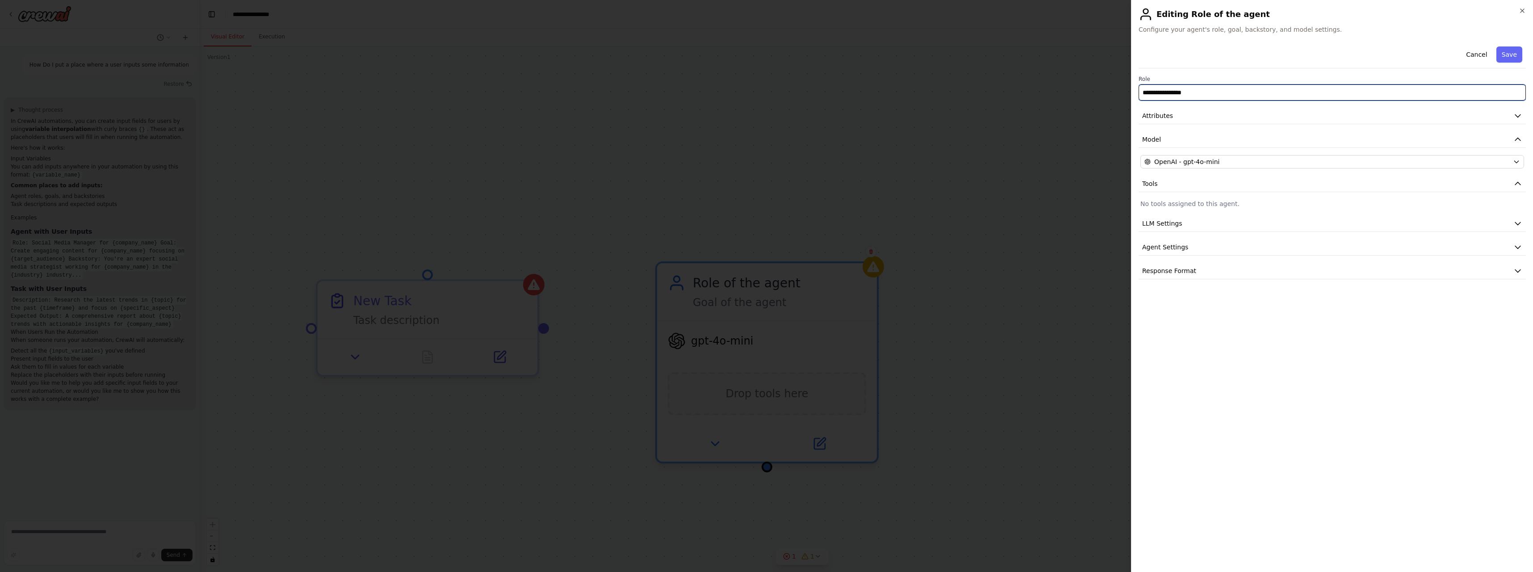
click at [1181, 96] on input "**********" at bounding box center [1332, 92] width 387 height 16
drag, startPoint x: 1200, startPoint y: 91, endPoint x: 1117, endPoint y: 91, distance: 83.5
click at [1117, 91] on body "How Do I put a place where a user inputs some information Restore ▶ Thought pro…" at bounding box center [766, 286] width 1533 height 572
click at [1201, 133] on button "Model" at bounding box center [1332, 139] width 387 height 17
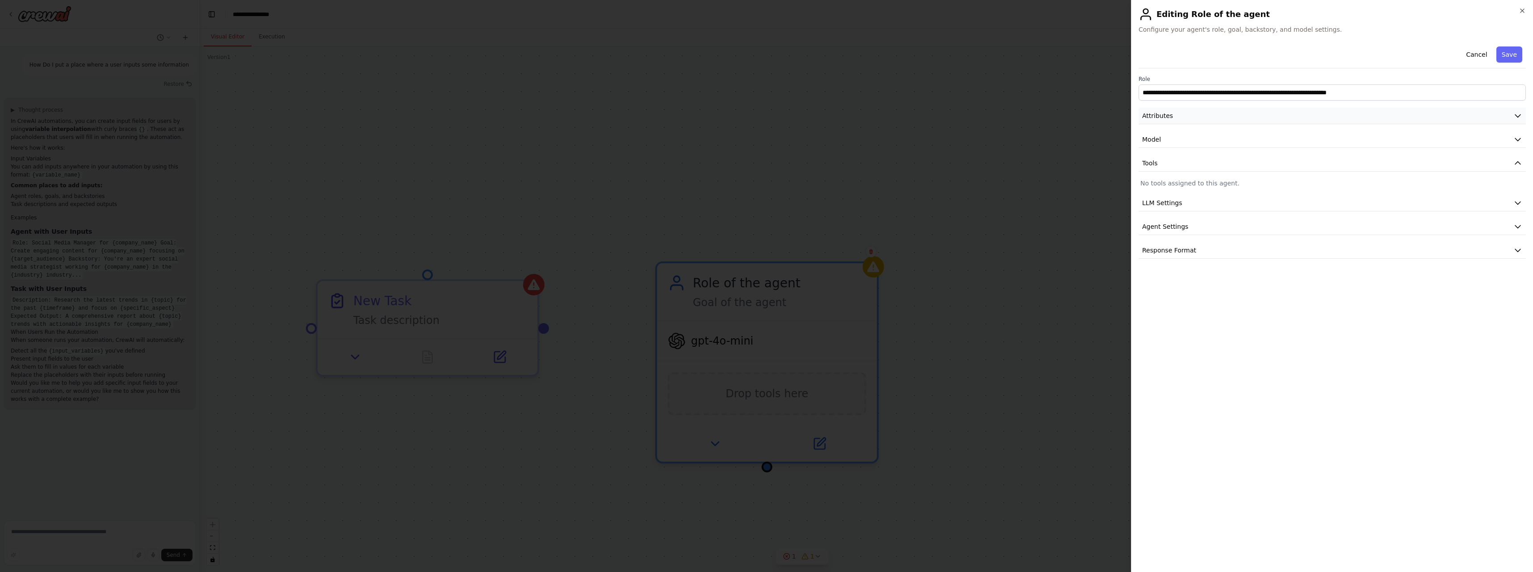
click at [1214, 119] on button "Attributes" at bounding box center [1332, 116] width 387 height 17
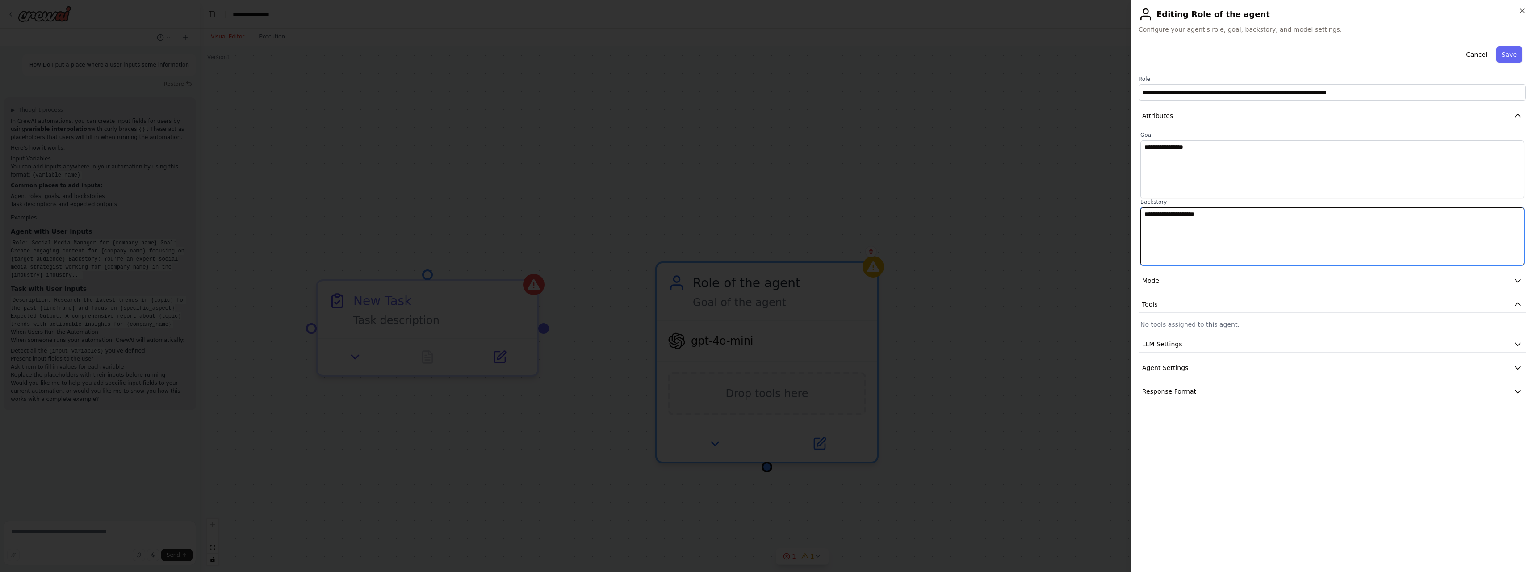
click at [1205, 225] on textarea "**********" at bounding box center [1332, 236] width 384 height 58
drag, startPoint x: 1222, startPoint y: 217, endPoint x: 1111, endPoint y: 214, distance: 111.7
click at [1111, 214] on body "How Do I put a place where a user inputs some information Restore ▶ Thought pro…" at bounding box center [766, 286] width 1533 height 572
click at [1234, 278] on button "Model" at bounding box center [1332, 281] width 387 height 17
click at [1238, 326] on button "Tools" at bounding box center [1332, 325] width 387 height 17
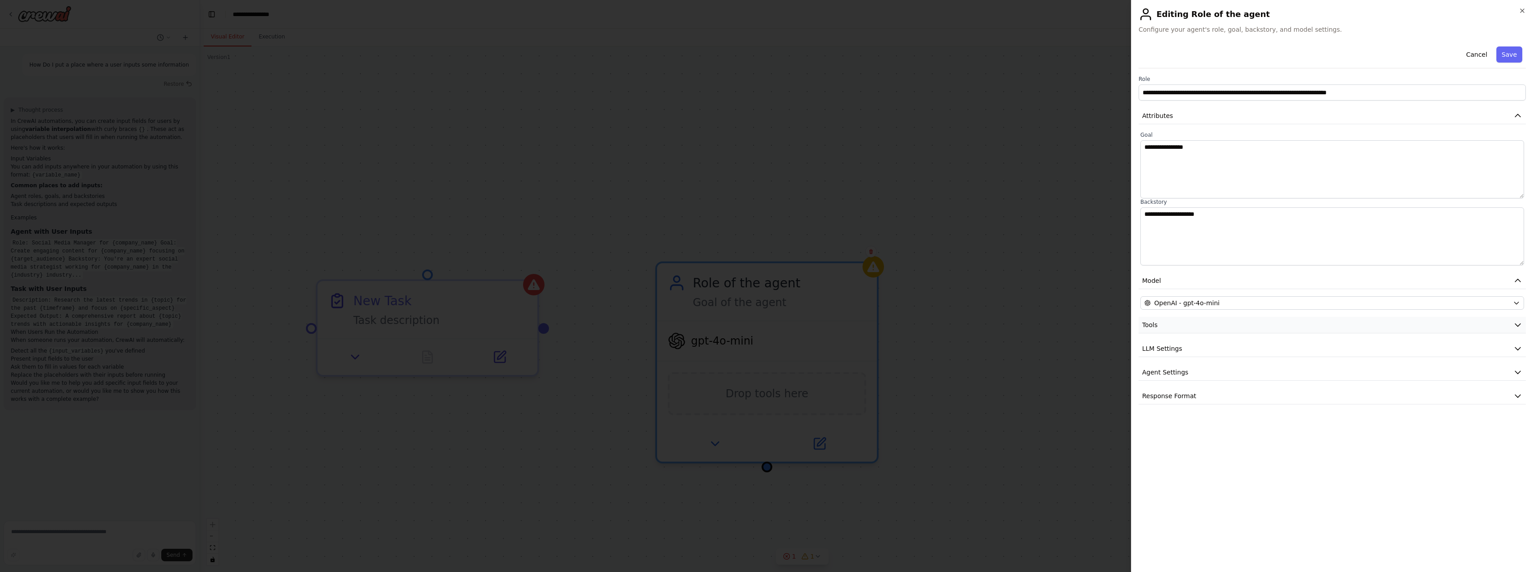
click at [1238, 327] on button "Tools" at bounding box center [1332, 325] width 387 height 17
click at [1258, 361] on button "LLM Settings" at bounding box center [1332, 364] width 387 height 17
click at [1279, 450] on button "Agent Settings" at bounding box center [1332, 452] width 387 height 17
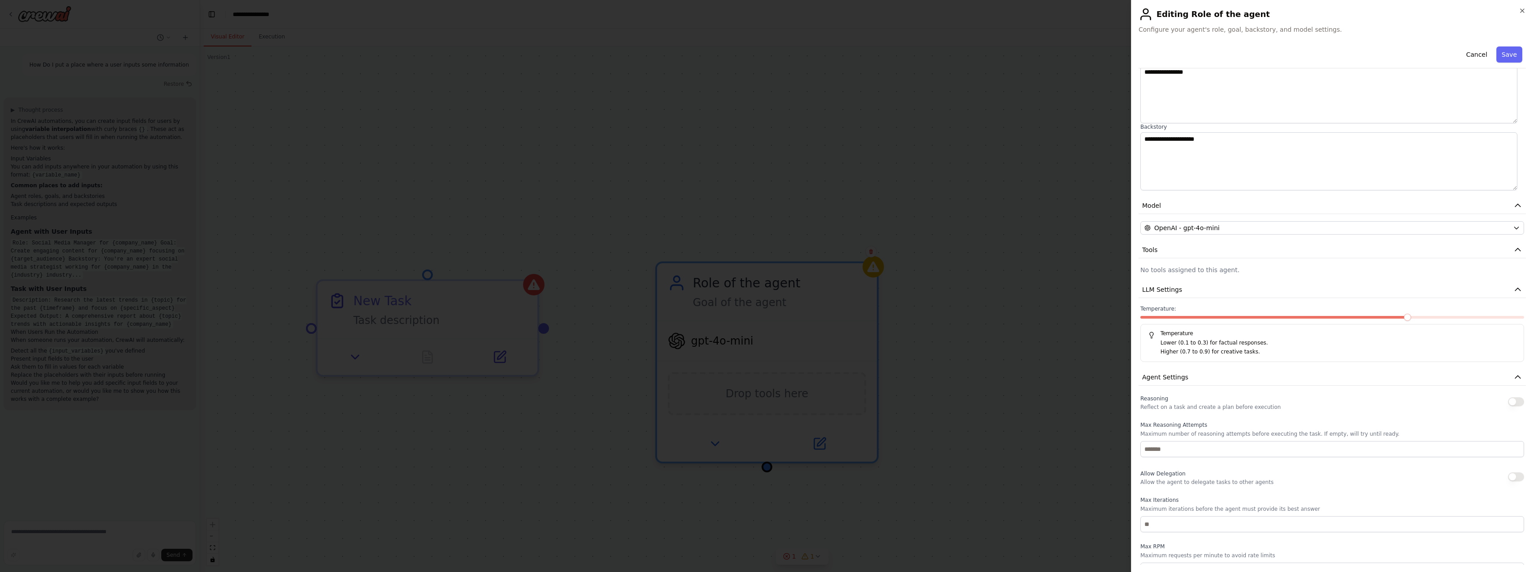
scroll to position [166, 0]
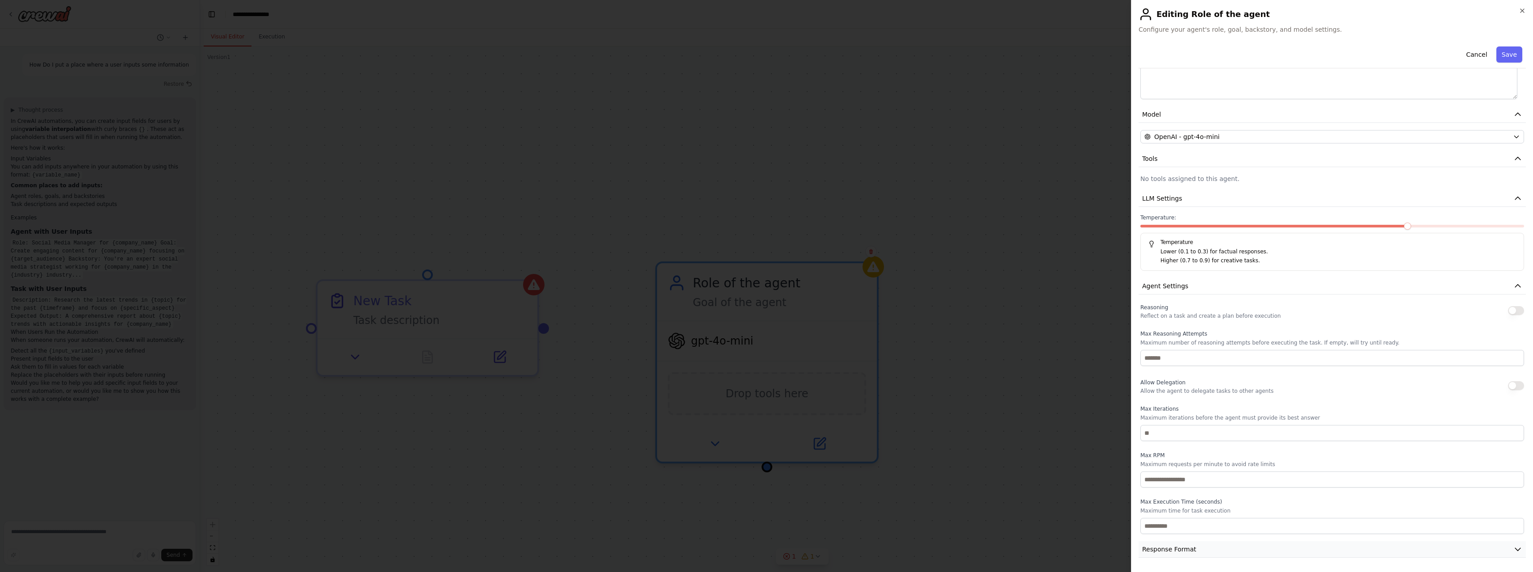
click at [1265, 549] on button "Response Format" at bounding box center [1332, 549] width 387 height 17
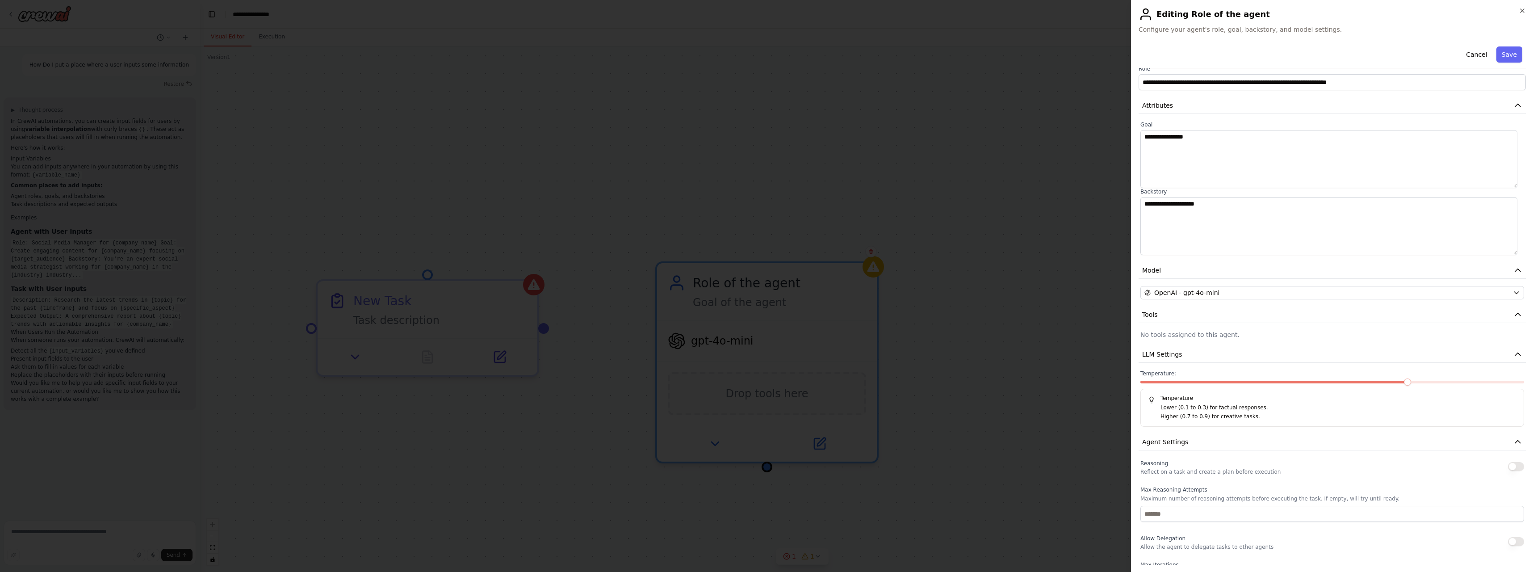
scroll to position [0, 0]
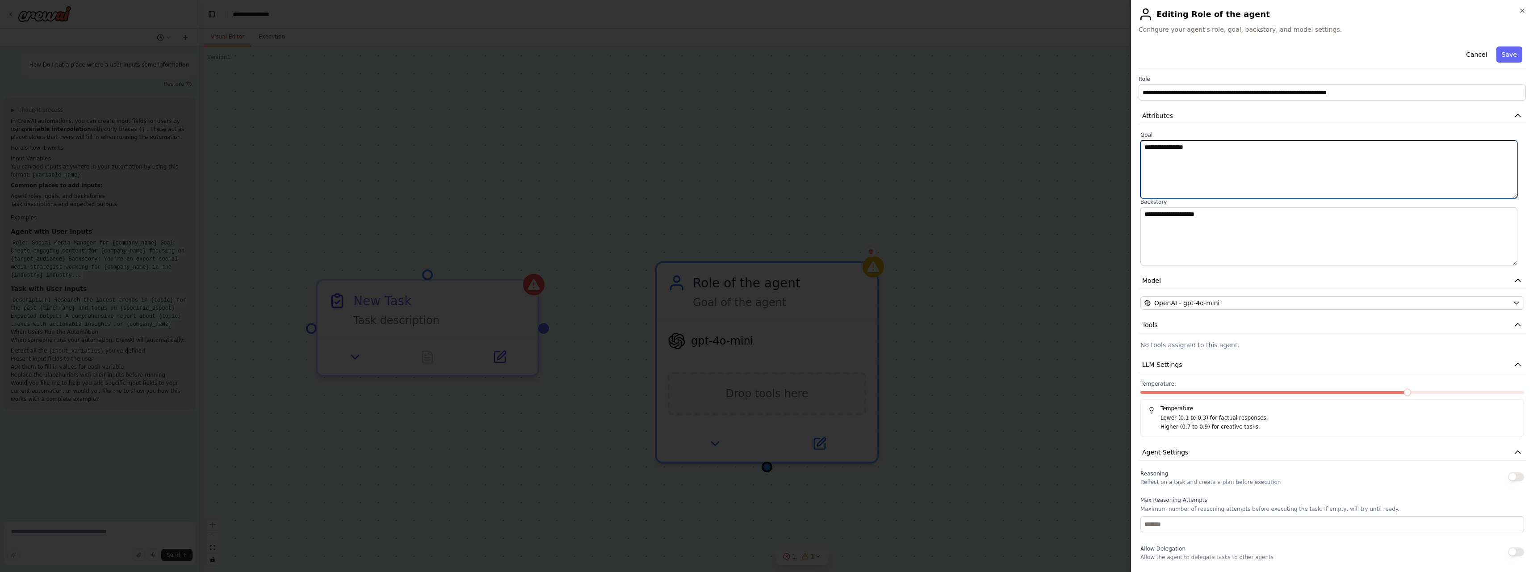
click at [1229, 163] on textarea "**********" at bounding box center [1328, 169] width 377 height 58
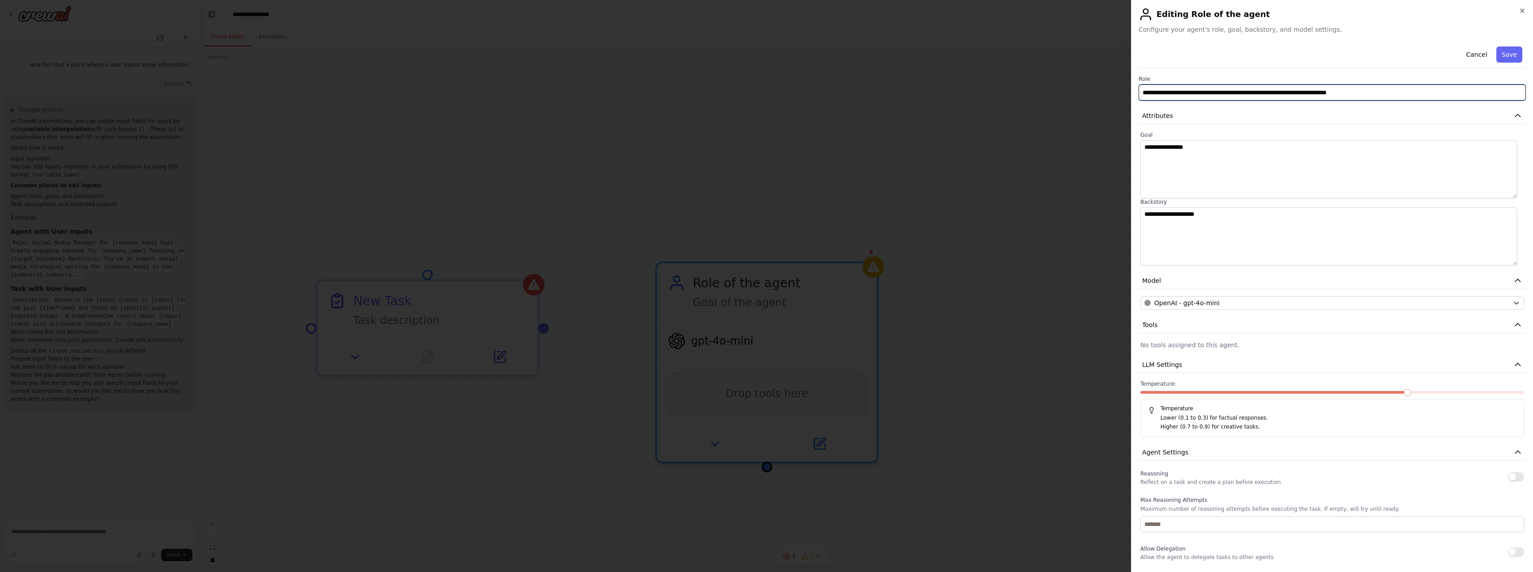
drag, startPoint x: 1368, startPoint y: 89, endPoint x: 1138, endPoint y: 99, distance: 230.3
click at [1138, 99] on div "**********" at bounding box center [1332, 286] width 402 height 572
type input "**********"
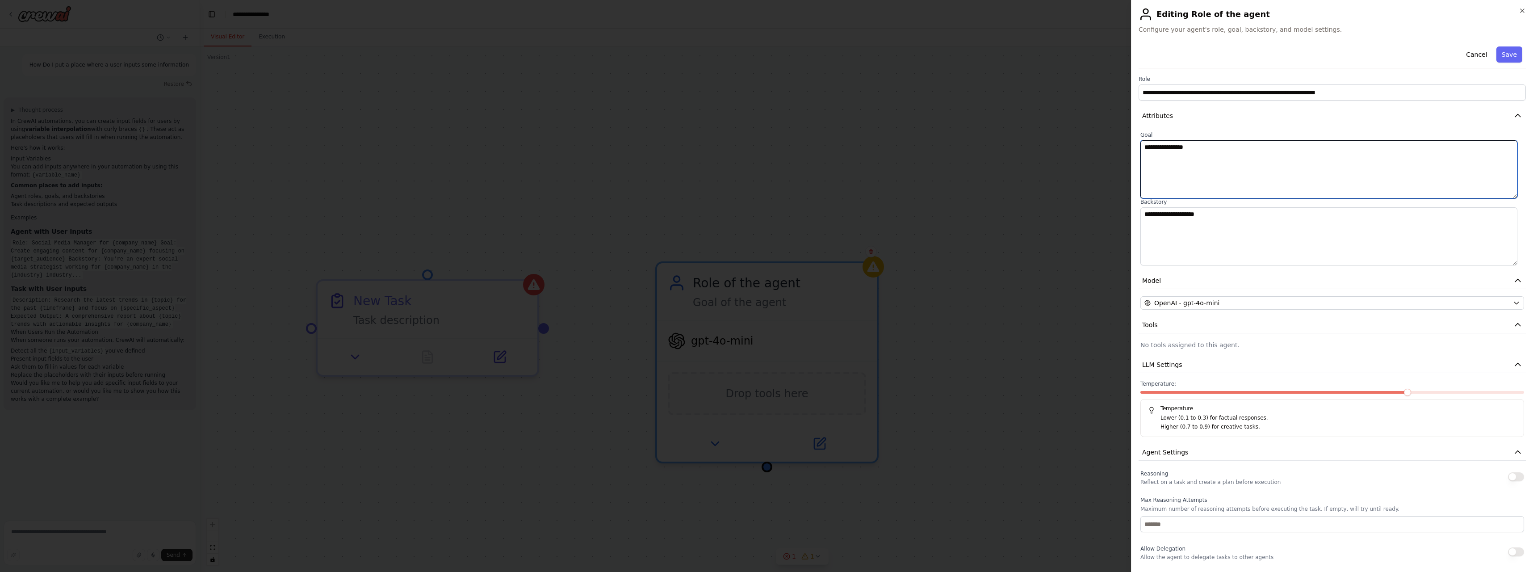
click at [1209, 174] on textarea "**********" at bounding box center [1328, 169] width 377 height 58
drag, startPoint x: 1216, startPoint y: 164, endPoint x: 1118, endPoint y: 153, distance: 98.5
click at [1118, 153] on body "How Do I put a place where a user inputs some information Restore ▶ Thought pro…" at bounding box center [766, 286] width 1533 height 572
type textarea "**********"
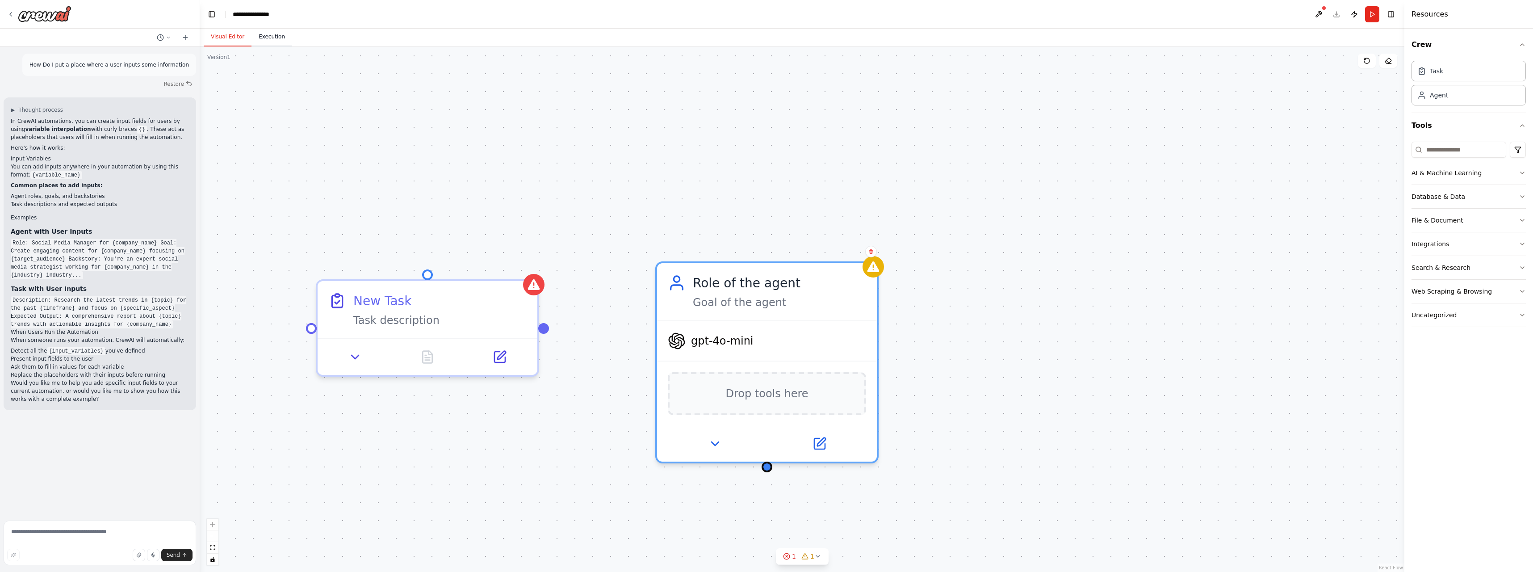
click at [268, 35] on button "Execution" at bounding box center [272, 37] width 41 height 19
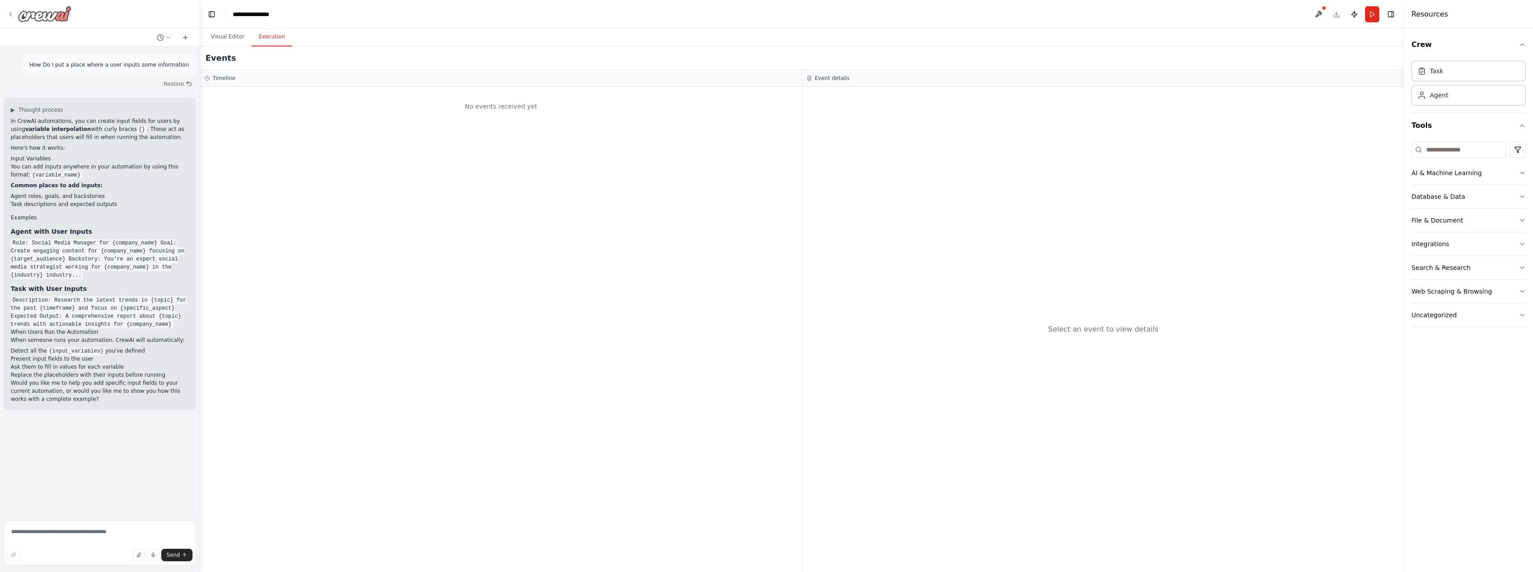
click at [15, 14] on div at bounding box center [39, 14] width 64 height 16
click at [9, 13] on icon at bounding box center [10, 14] width 7 height 7
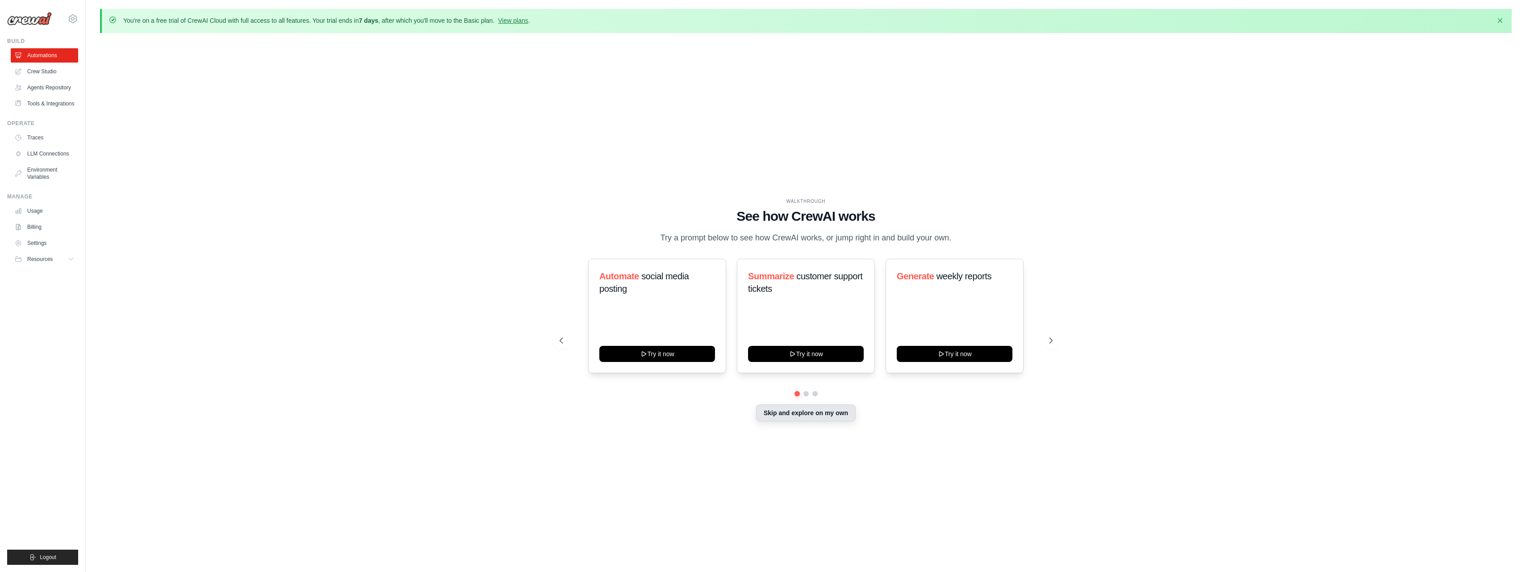
click at [779, 411] on button "Skip and explore on my own" at bounding box center [806, 412] width 100 height 17
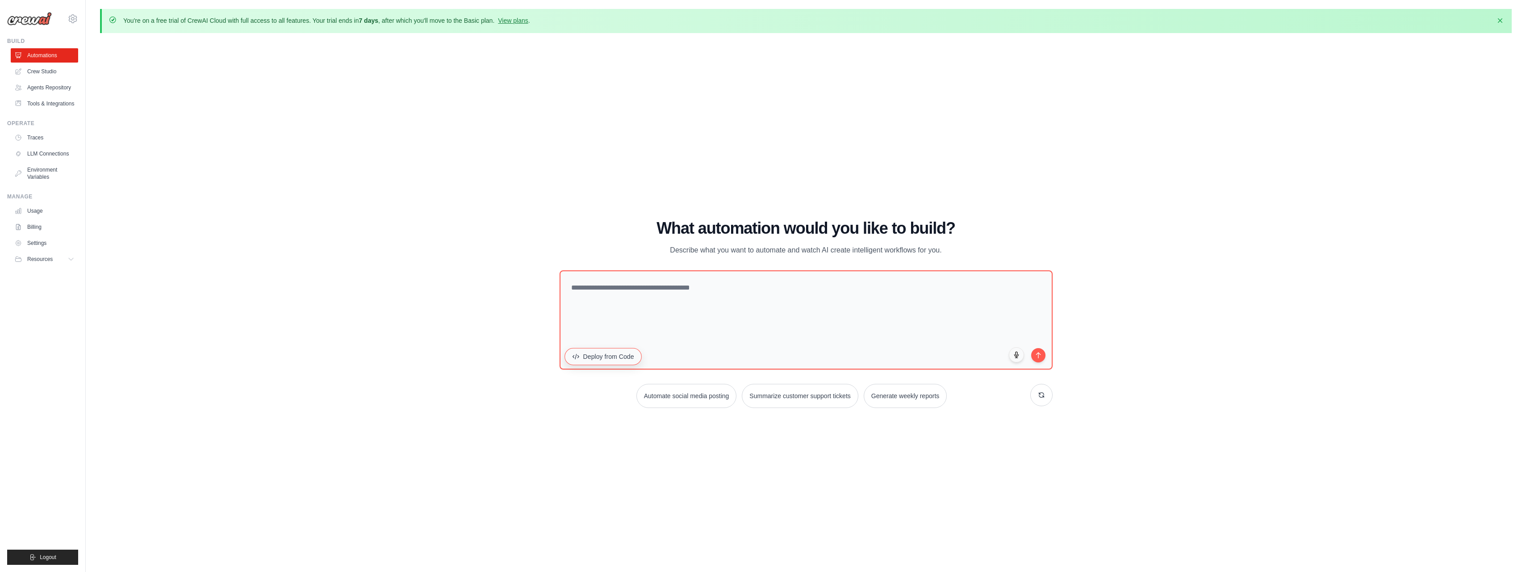
click at [605, 353] on button "Deploy from Code" at bounding box center [603, 356] width 77 height 17
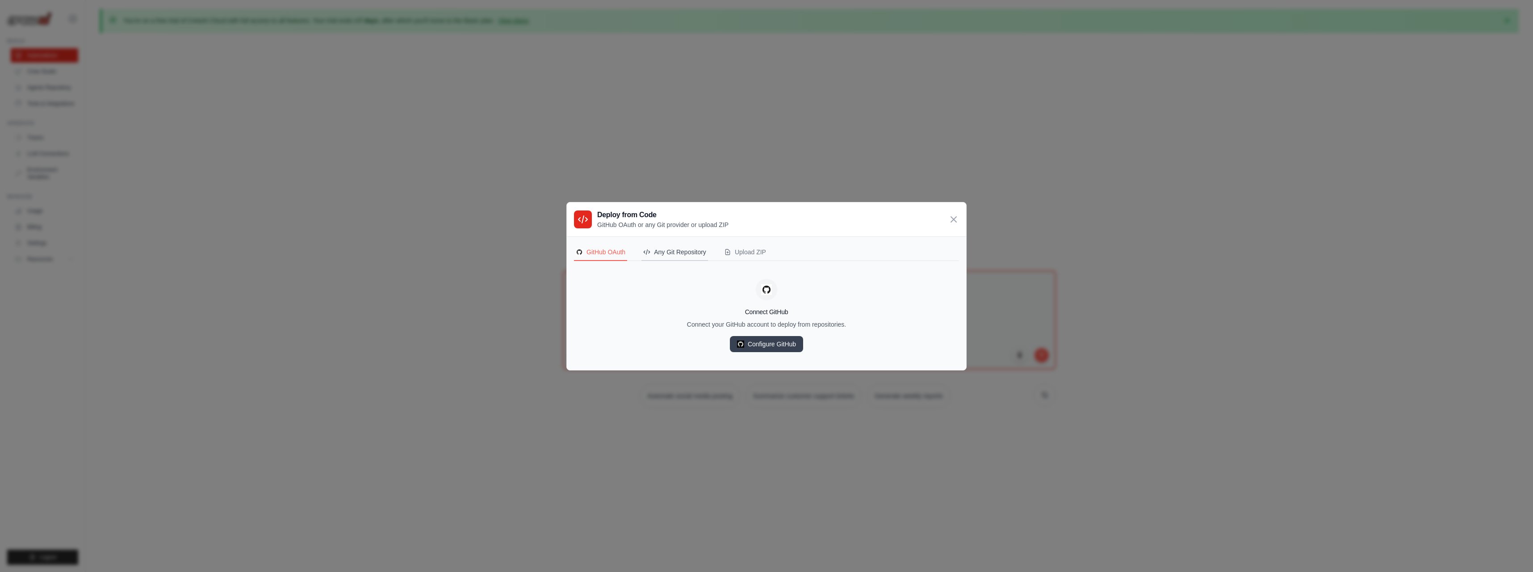
click at [681, 251] on div "Any Git Repository" at bounding box center [674, 251] width 63 height 9
click at [750, 252] on div "Upload ZIP" at bounding box center [745, 251] width 42 height 9
